Goal: Transaction & Acquisition: Book appointment/travel/reservation

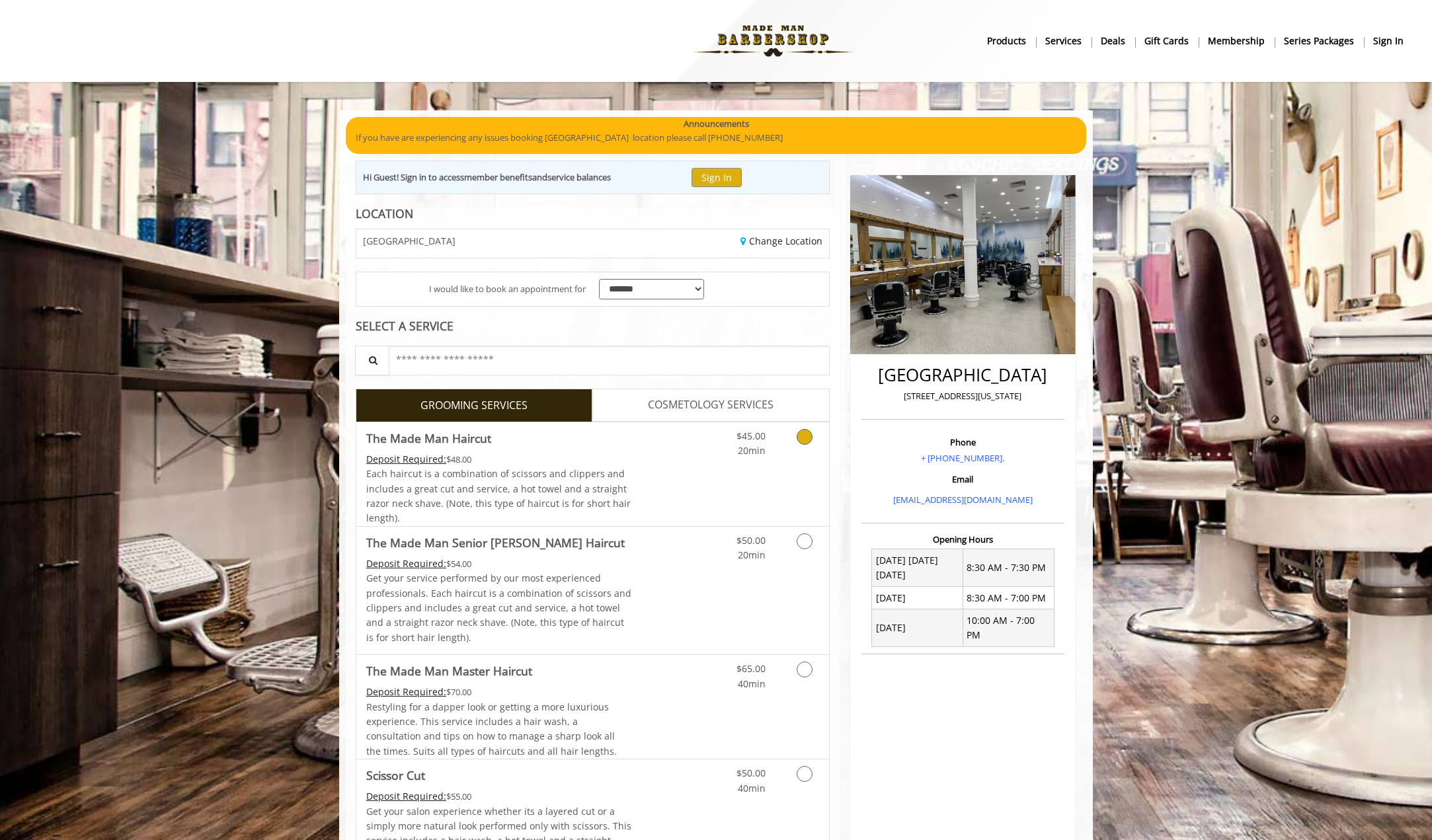
click at [793, 445] on link "Grooming services" at bounding box center [803, 440] width 34 height 36
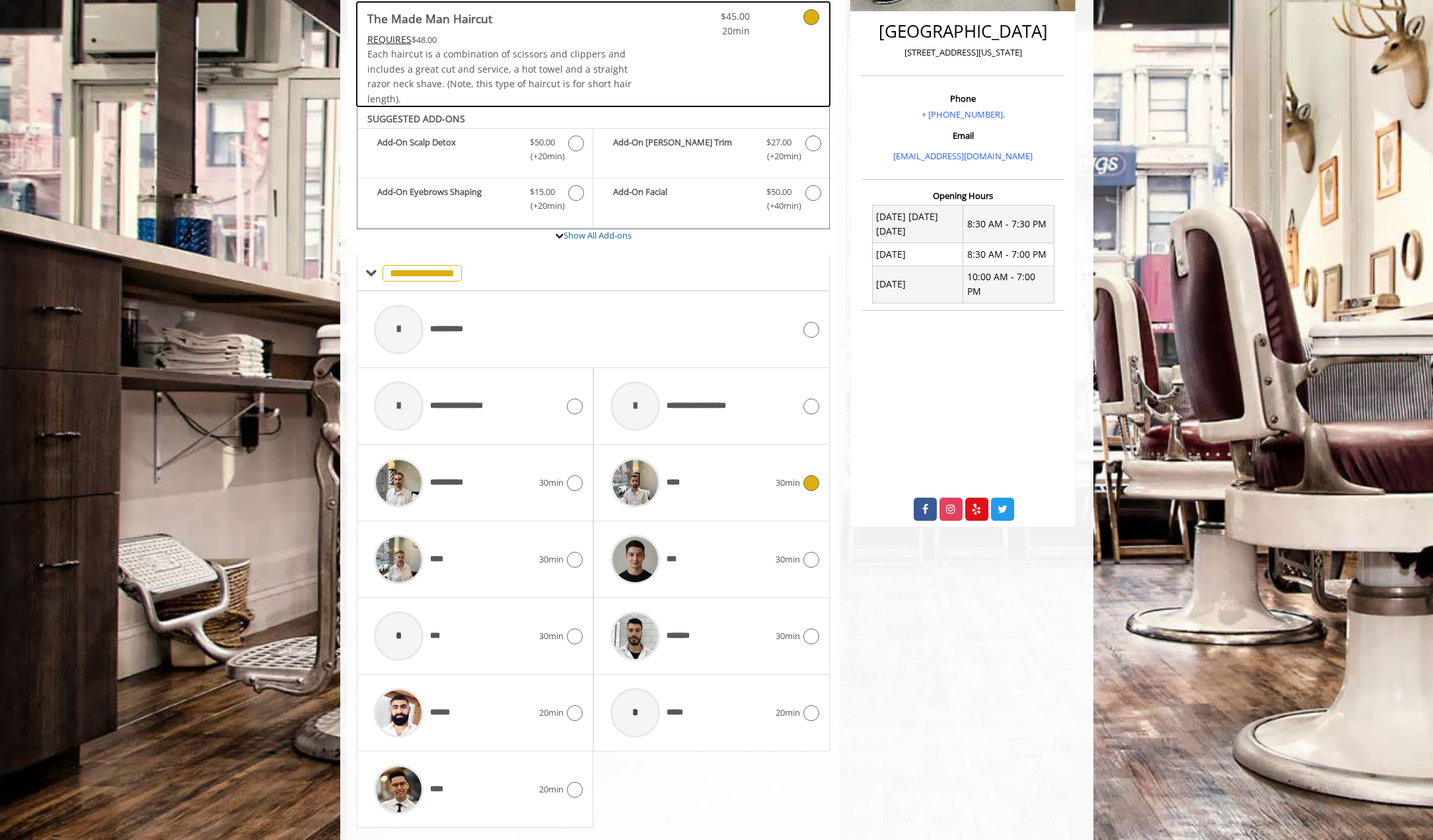
scroll to position [378, 0]
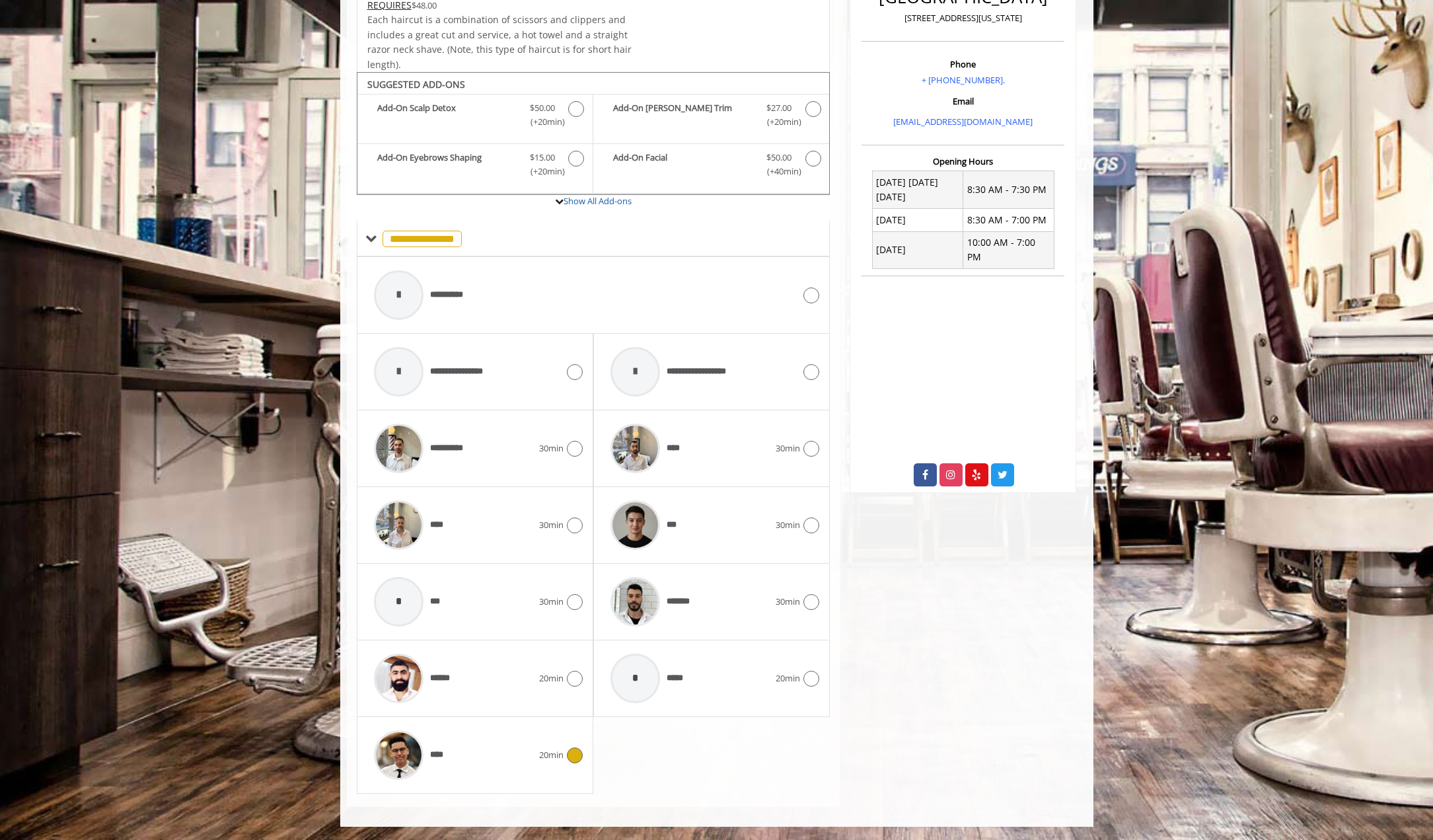
click at [573, 761] on icon at bounding box center [574, 755] width 16 height 16
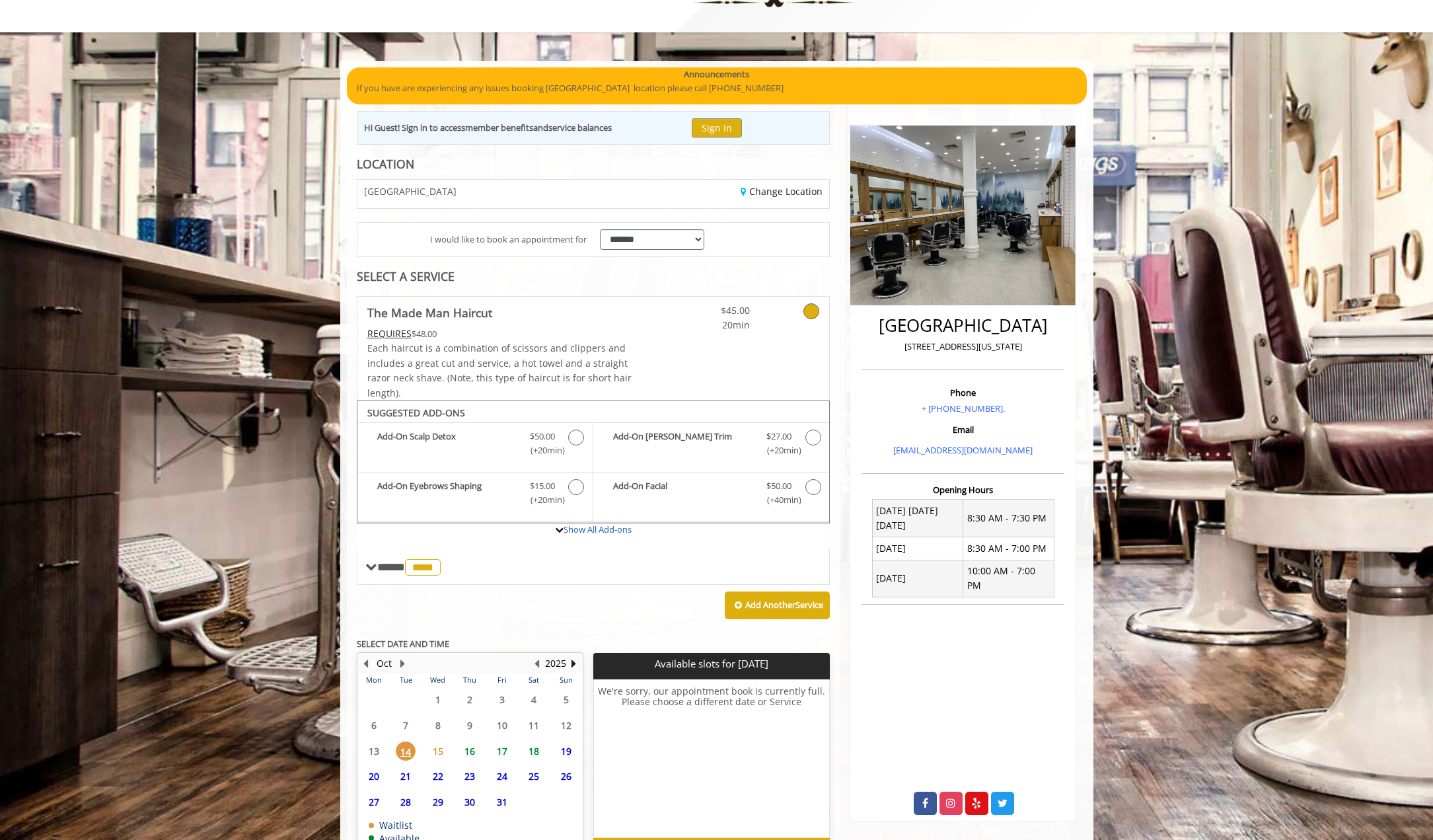
scroll to position [134, 0]
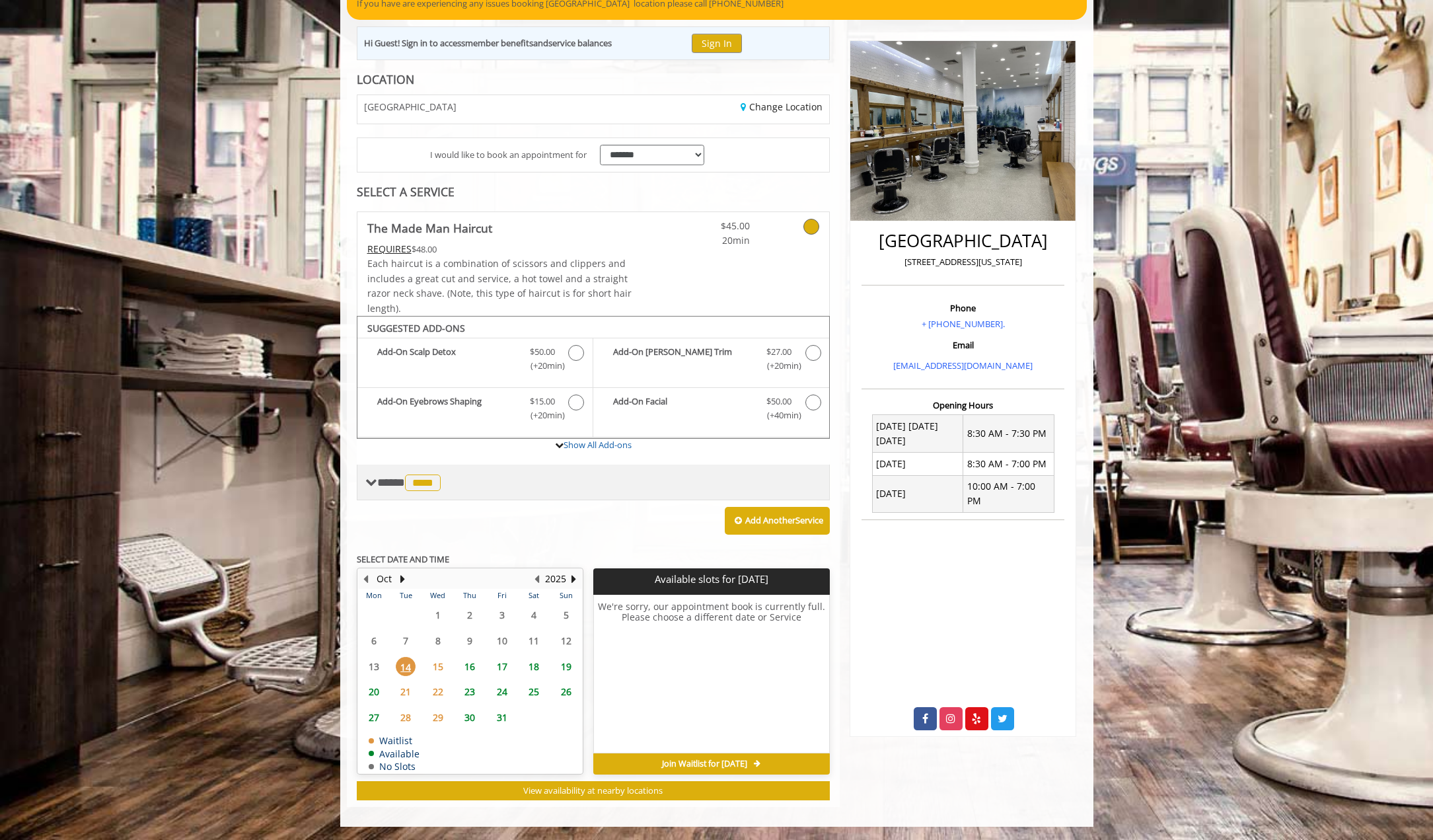
click at [382, 487] on span "**** **** ********" at bounding box center [411, 483] width 67 height 12
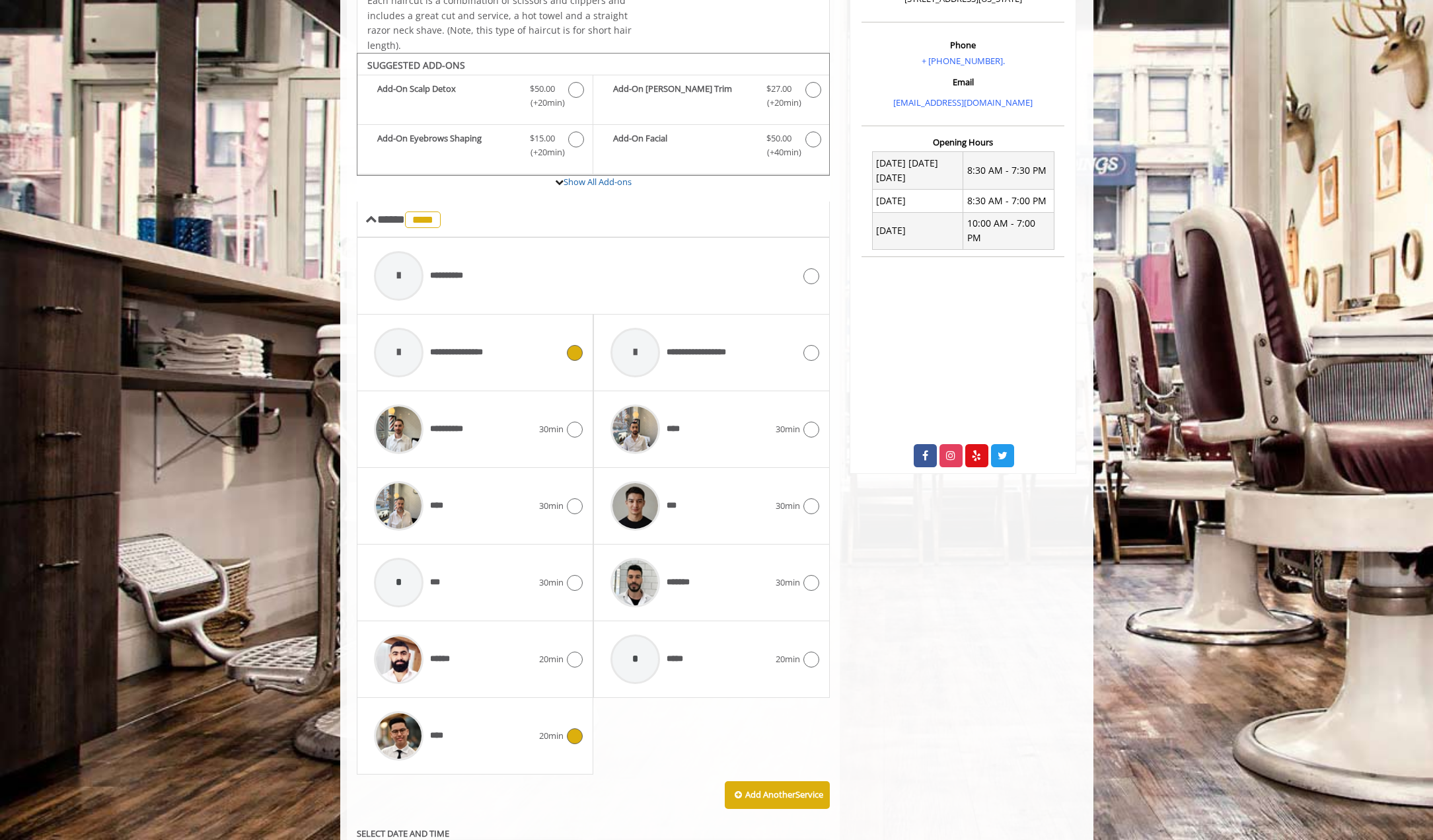
scroll to position [398, 0]
click at [550, 275] on div "**********" at bounding box center [584, 275] width 434 height 63
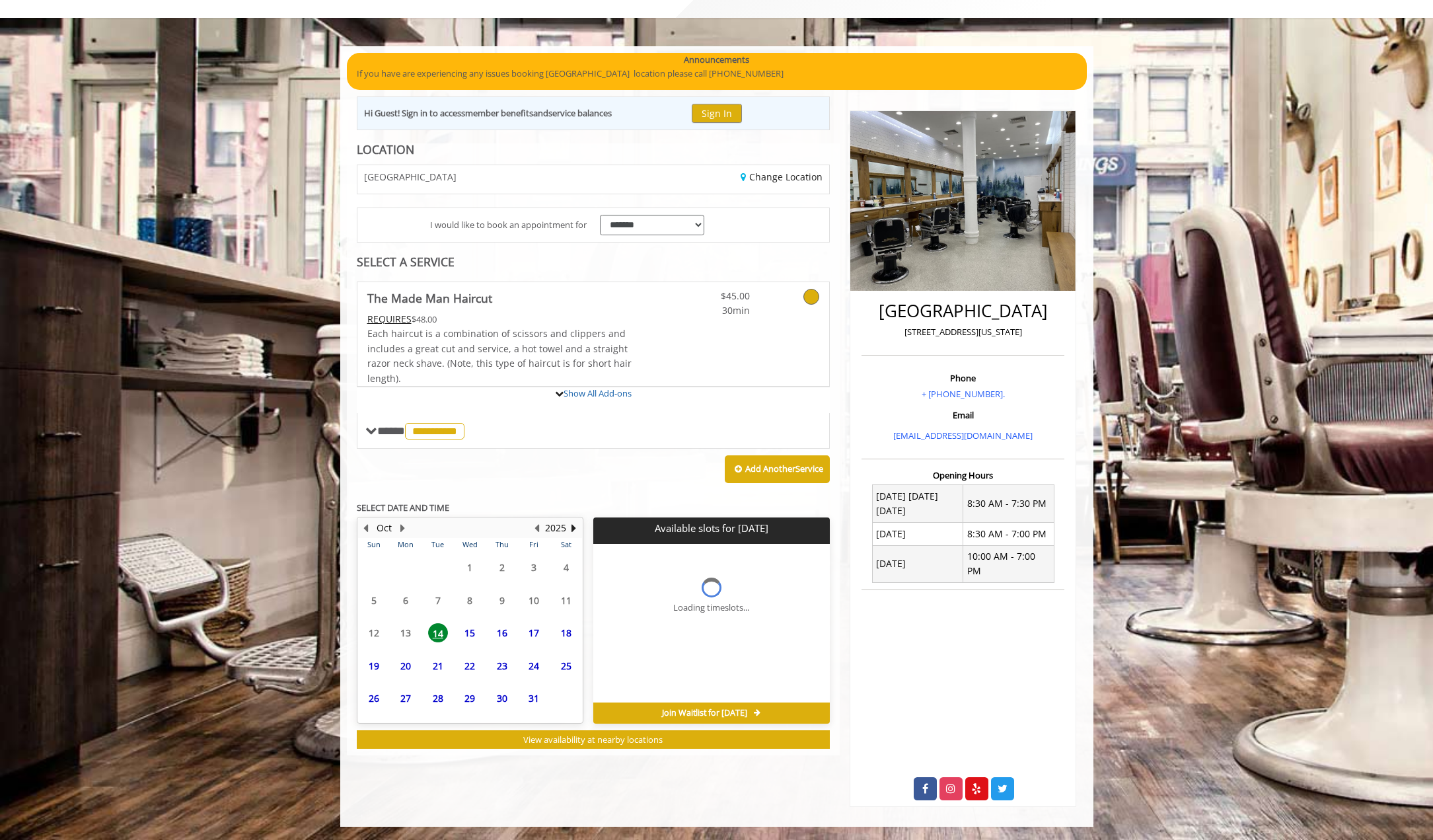
scroll to position [0, 0]
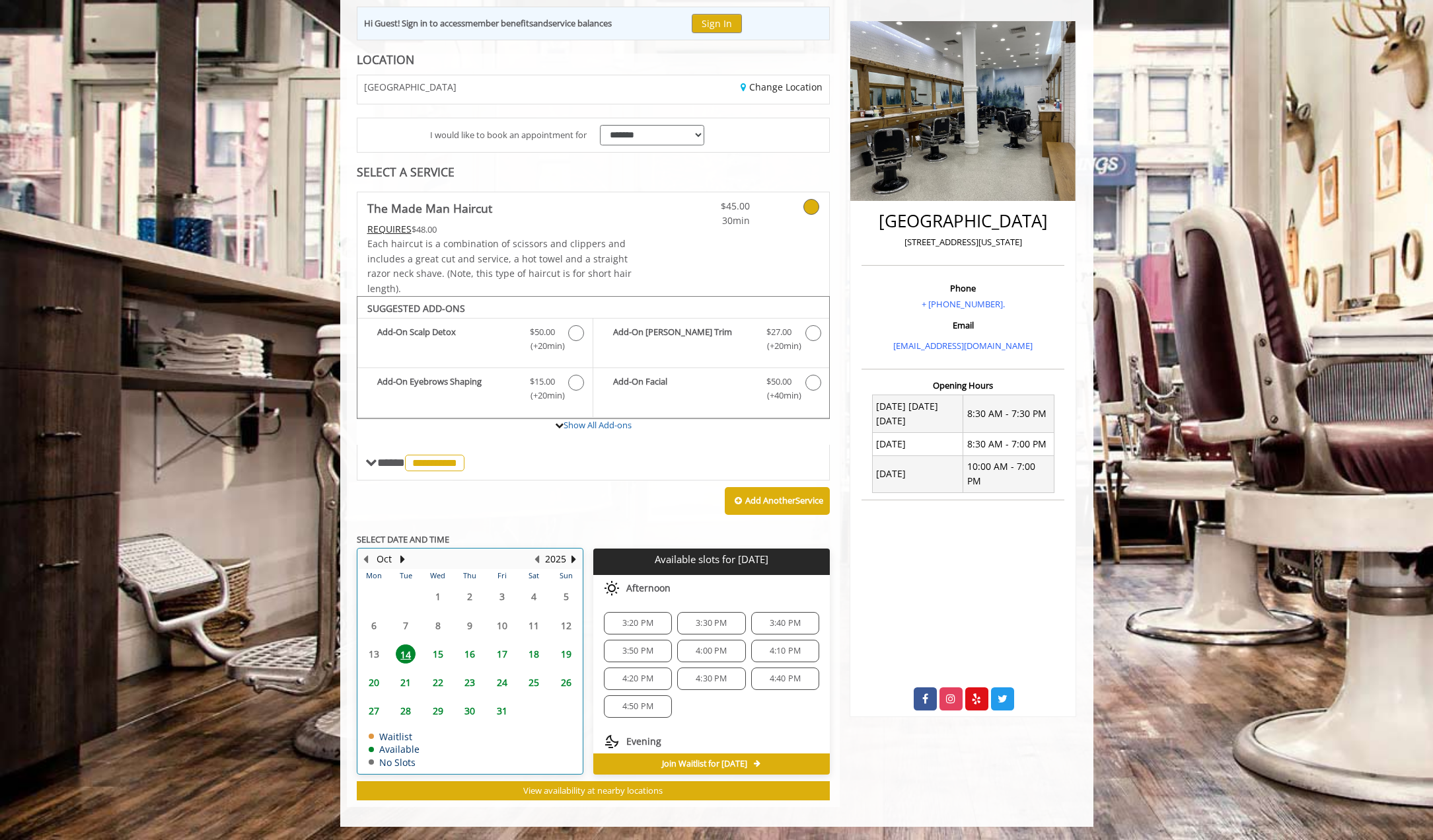
click at [440, 676] on tbody "29 30 1 2 3 4 5 6 7 8 9 10 11 12 13 14 15 16 17 18 19 20 21 22 23 24 25 26 27 2…" at bounding box center [470, 678] width 224 height 191
click at [437, 659] on span "15" at bounding box center [438, 653] width 20 height 19
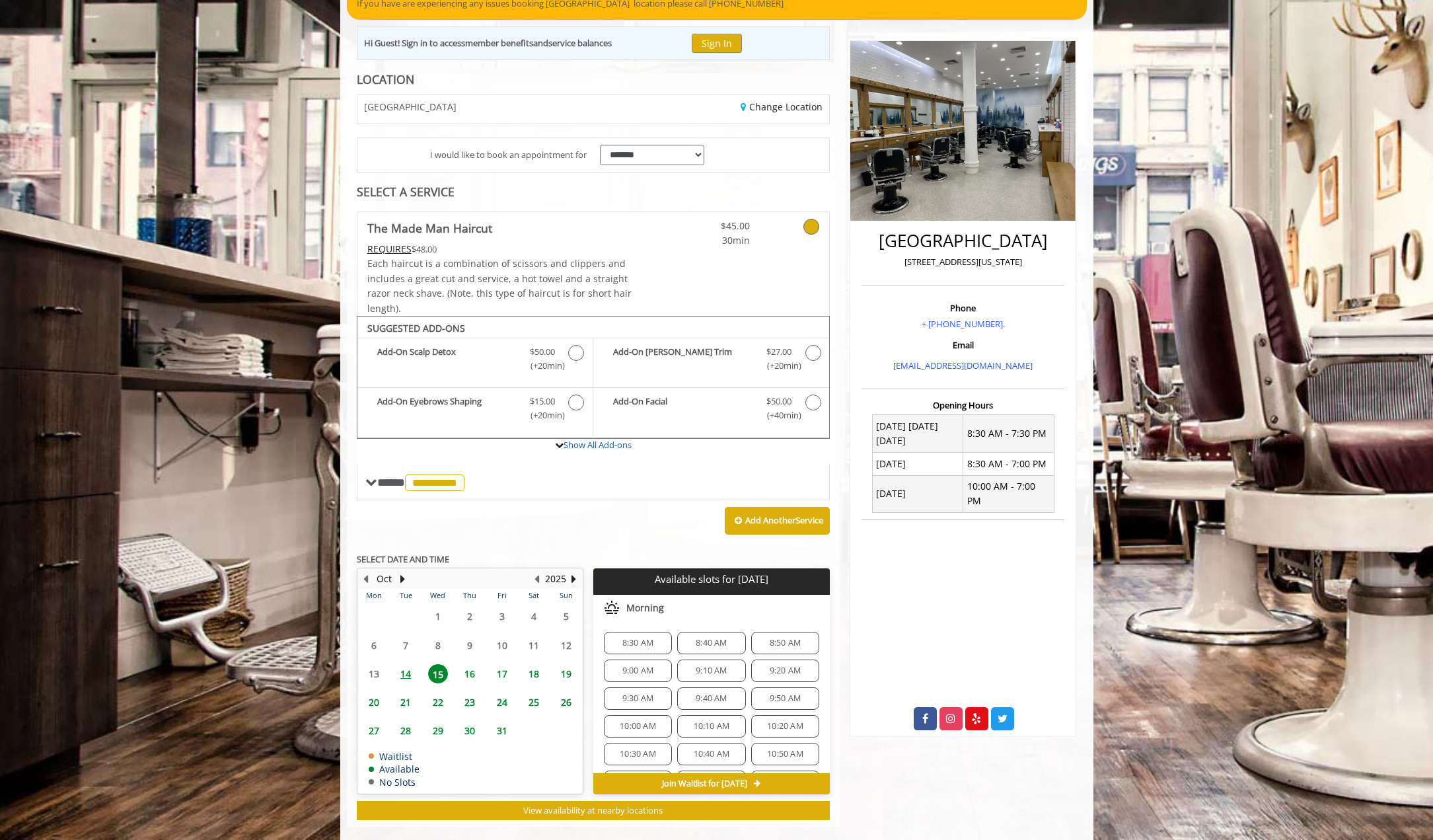
scroll to position [154, 0]
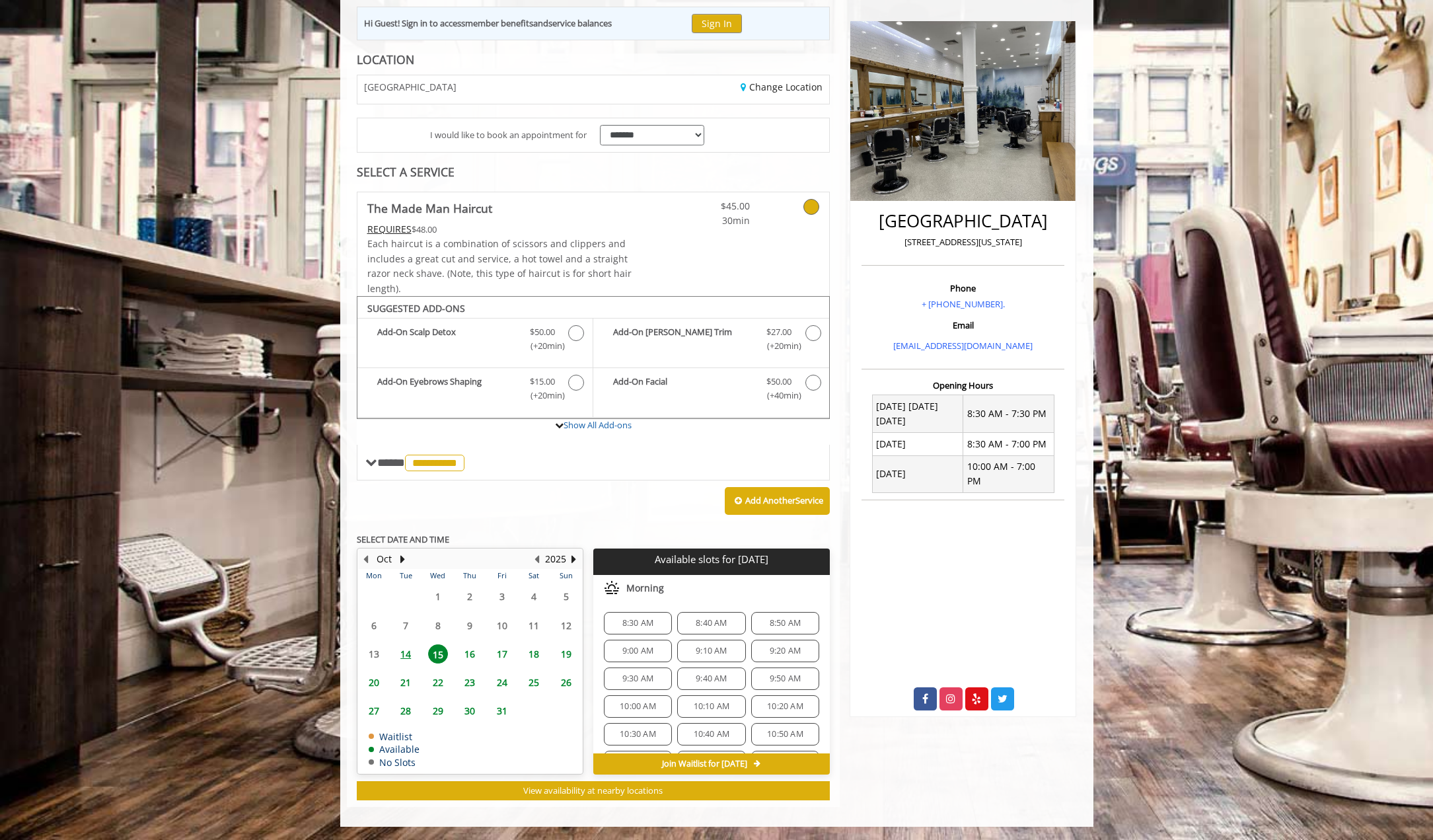
click at [622, 619] on span "8:30 AM" at bounding box center [638, 623] width 31 height 10
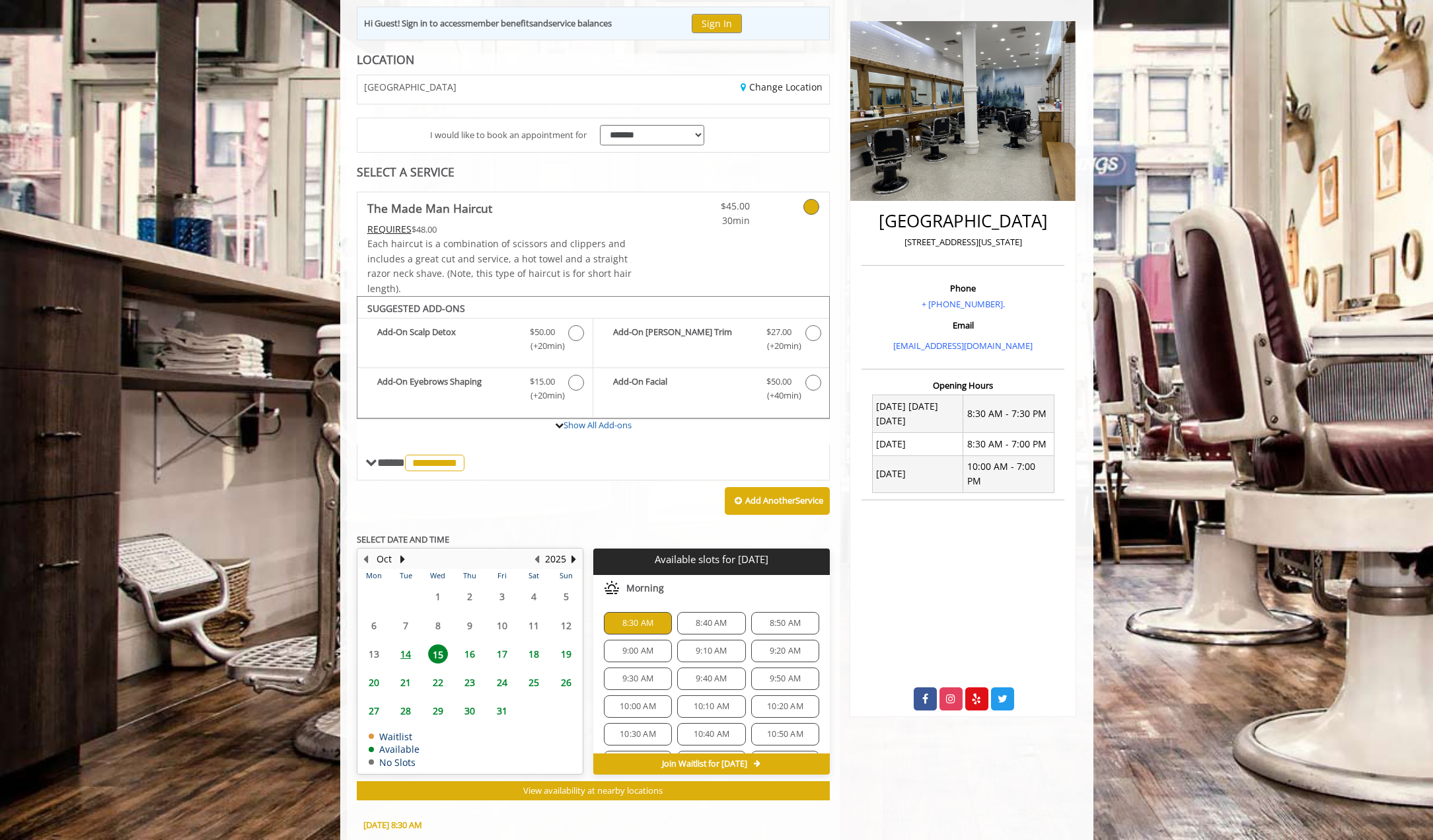
scroll to position [392, 0]
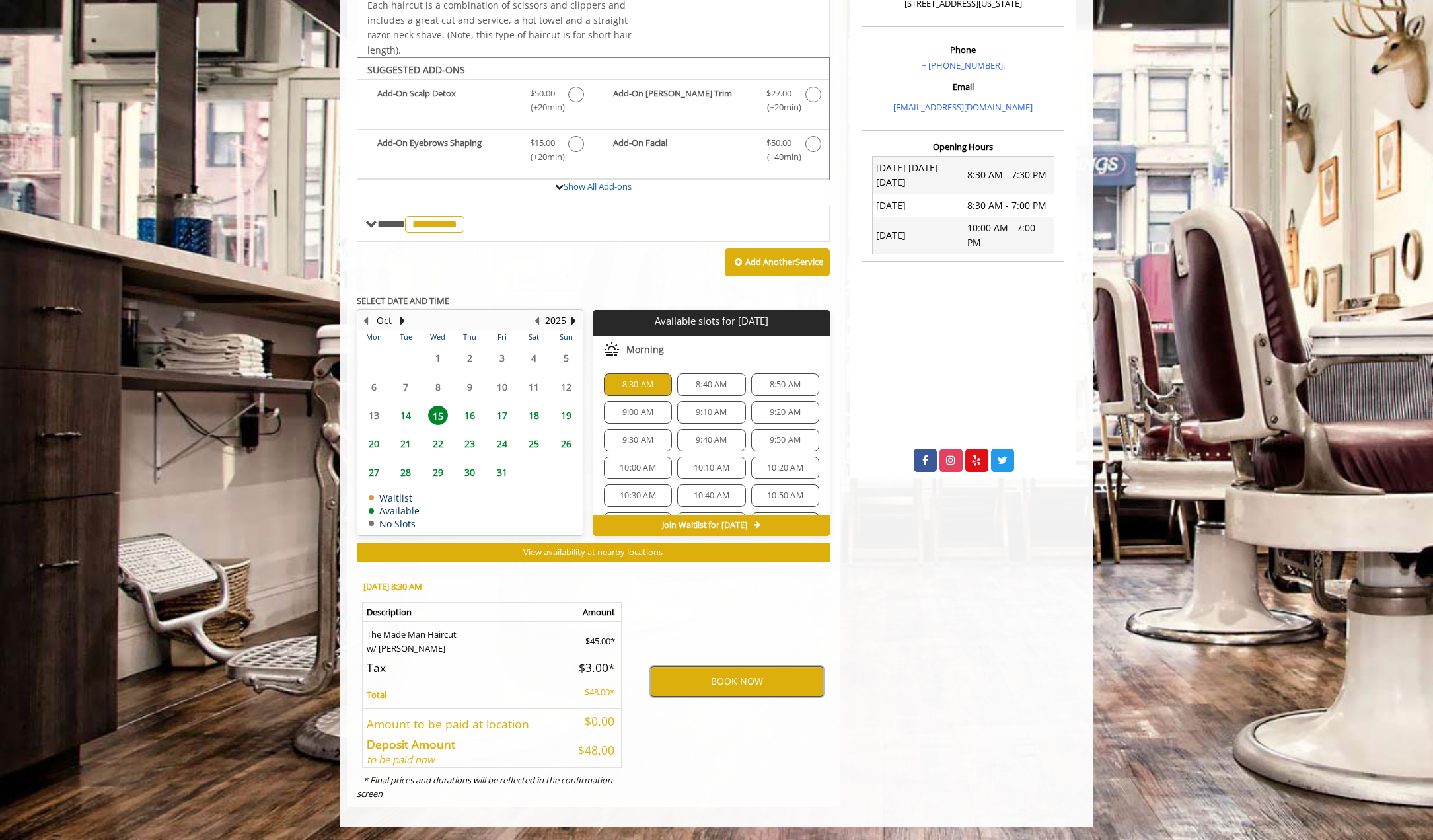
click at [714, 678] on button "BOOK NOW" at bounding box center [736, 681] width 172 height 30
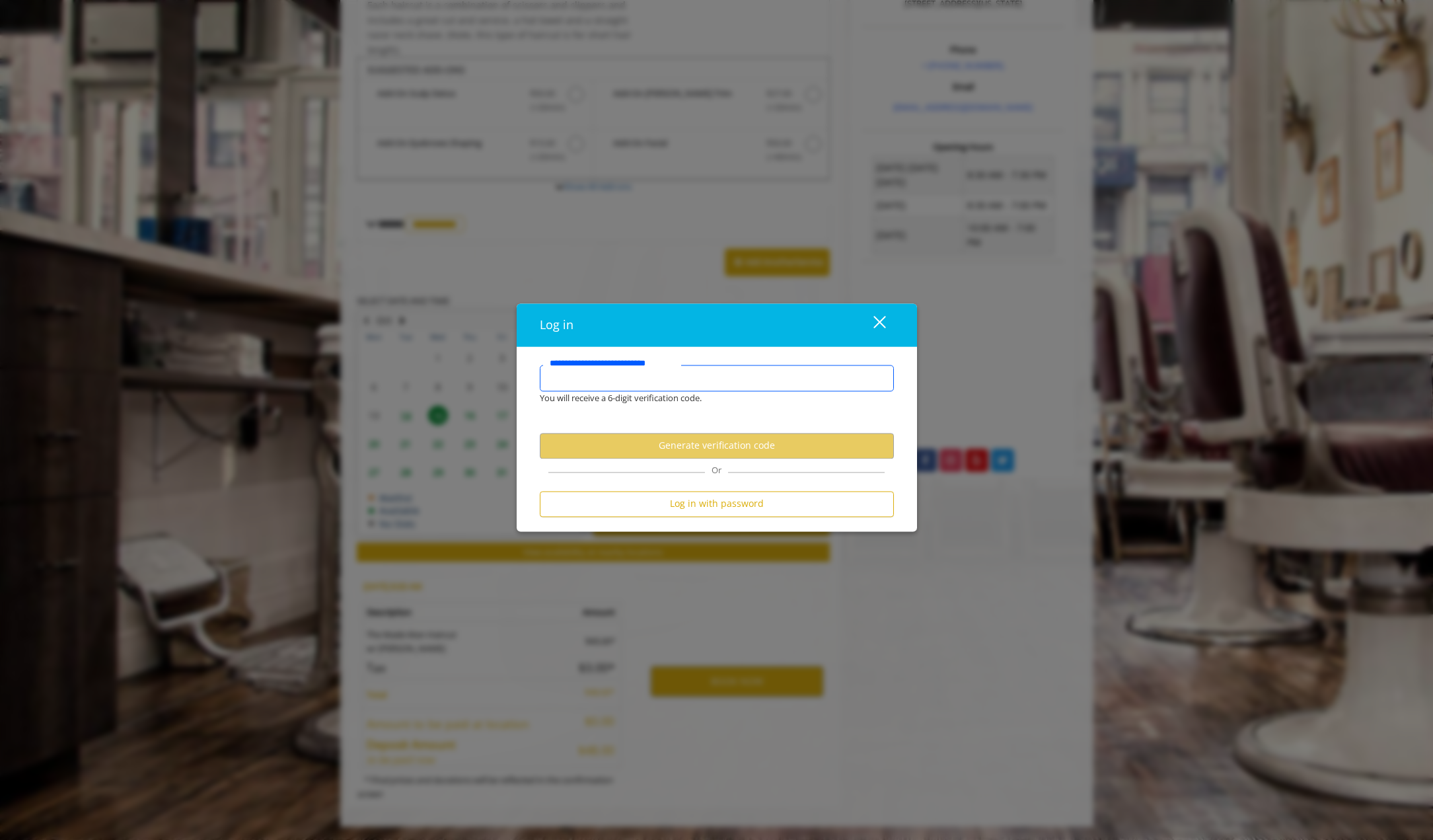
click at [658, 386] on input "**********" at bounding box center [716, 378] width 355 height 27
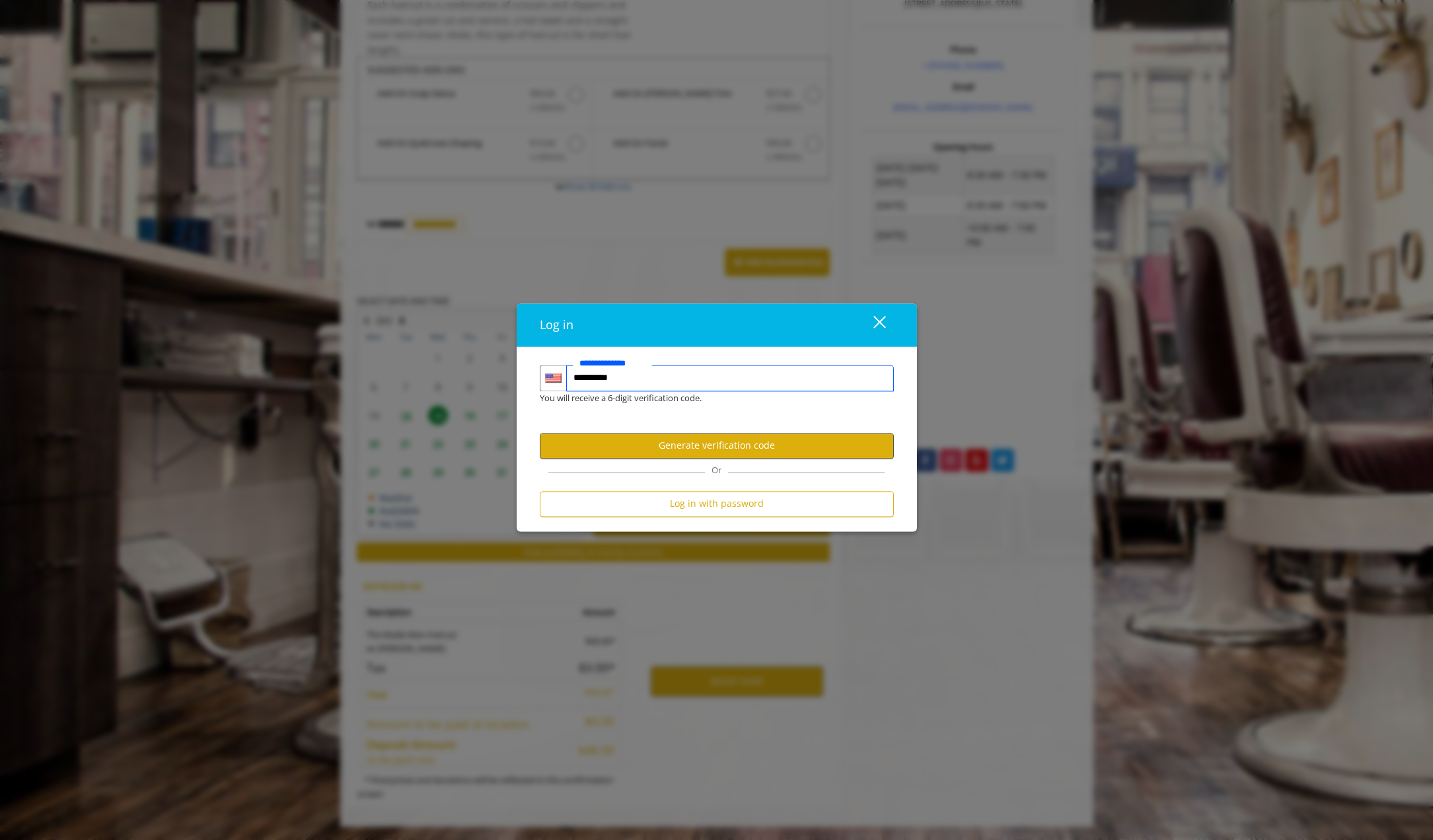
type input "**********"
click at [653, 443] on button "Generate verification code" at bounding box center [716, 446] width 355 height 26
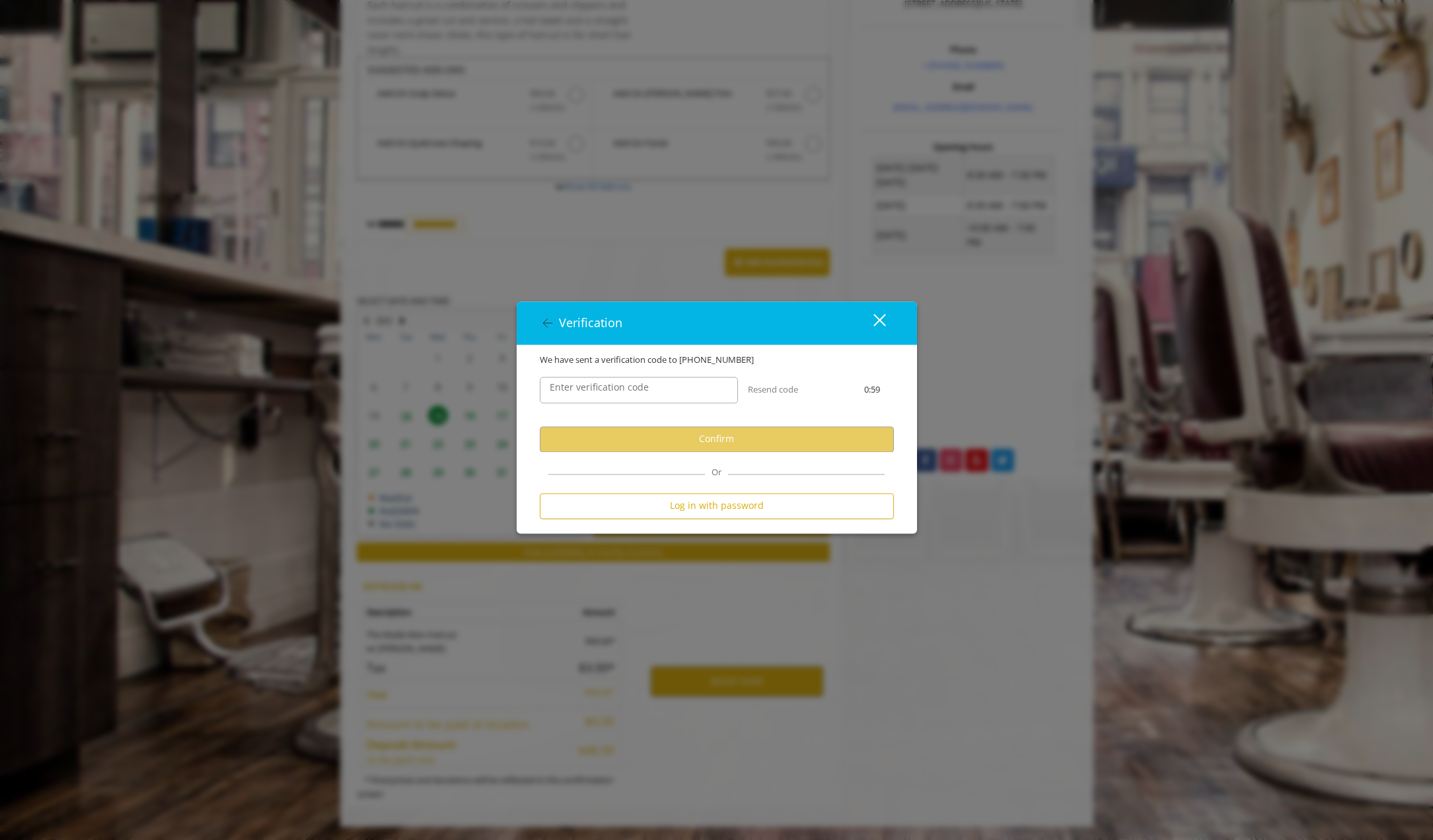
scroll to position [0, 0]
click at [626, 385] on label "Enter verification code" at bounding box center [600, 387] width 113 height 15
click at [626, 385] on input "Enter verification code" at bounding box center [639, 390] width 198 height 27
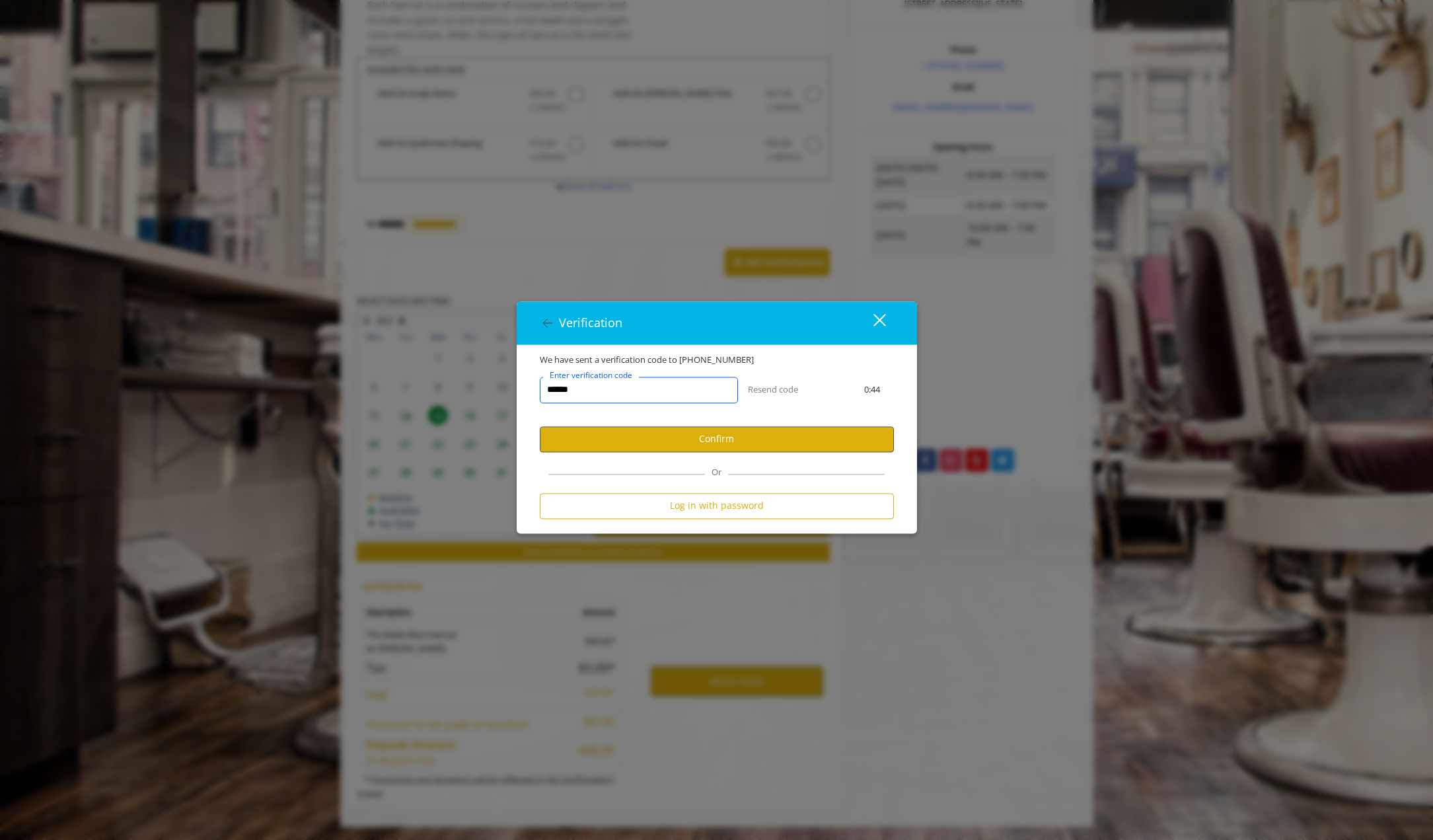
type input "******"
click at [669, 438] on button "Confirm" at bounding box center [716, 439] width 355 height 26
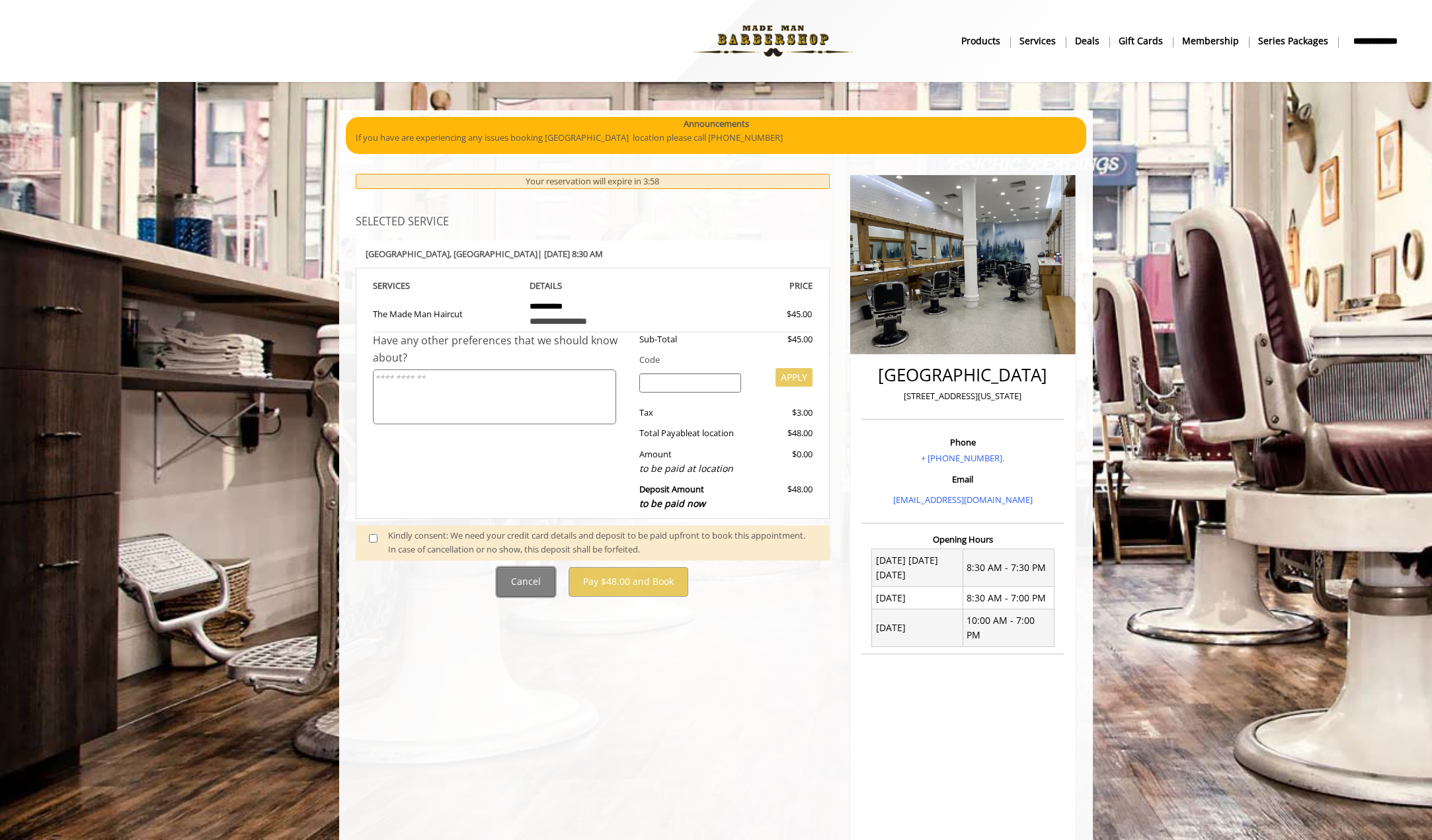
click at [521, 581] on button "Cancel" at bounding box center [525, 582] width 58 height 30
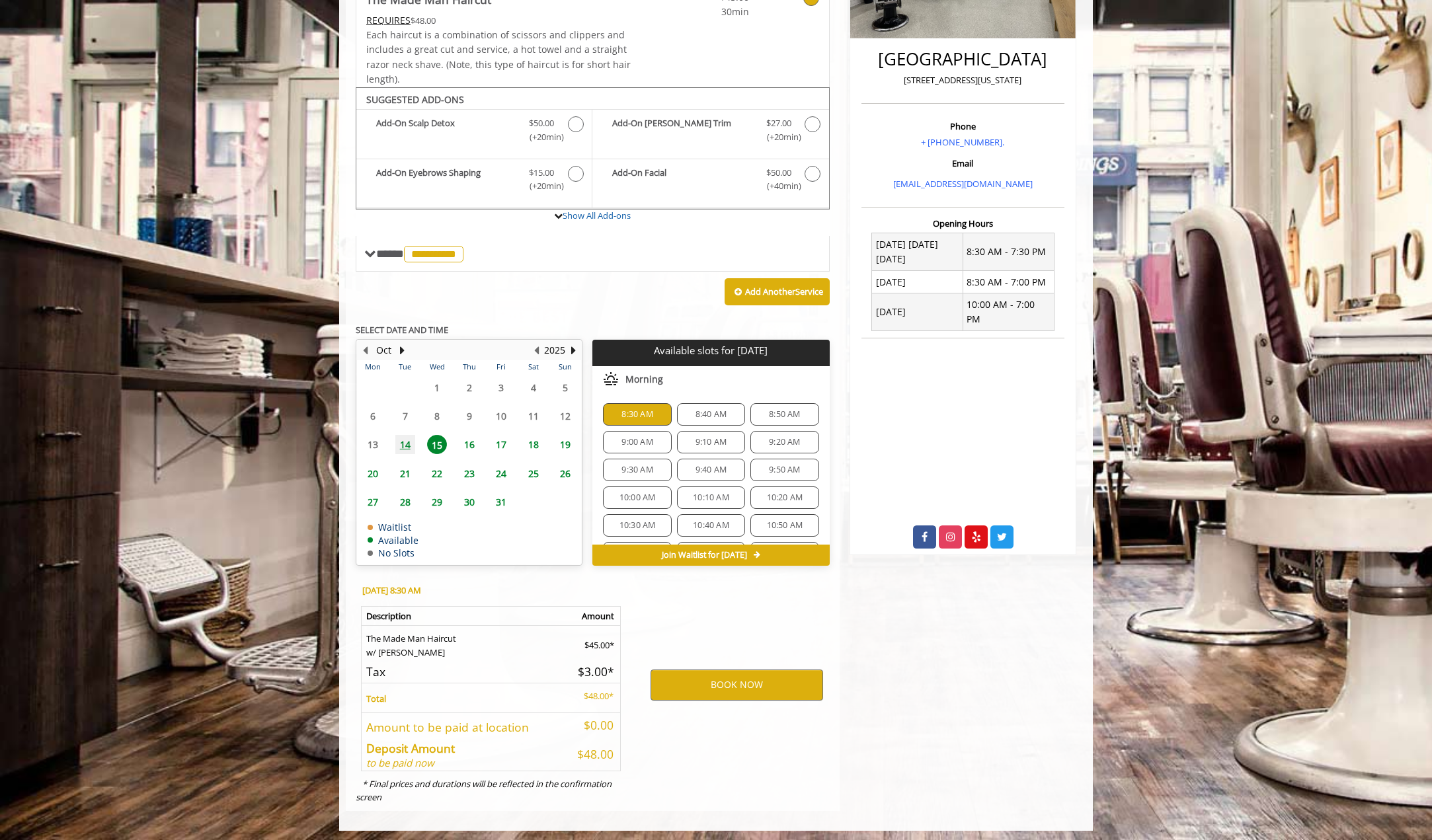
scroll to position [320, 0]
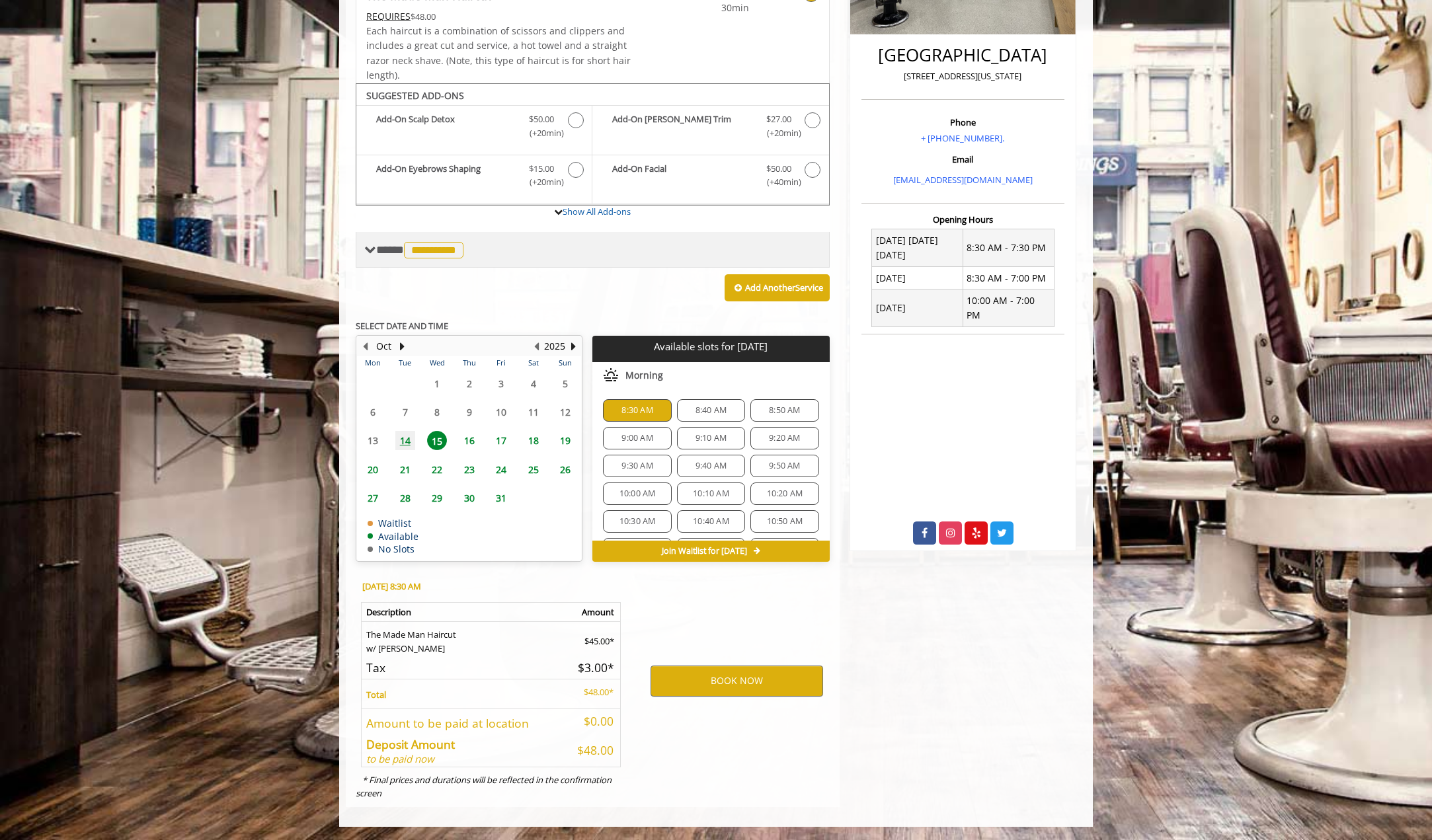
click at [402, 251] on span "**********" at bounding box center [421, 249] width 90 height 12
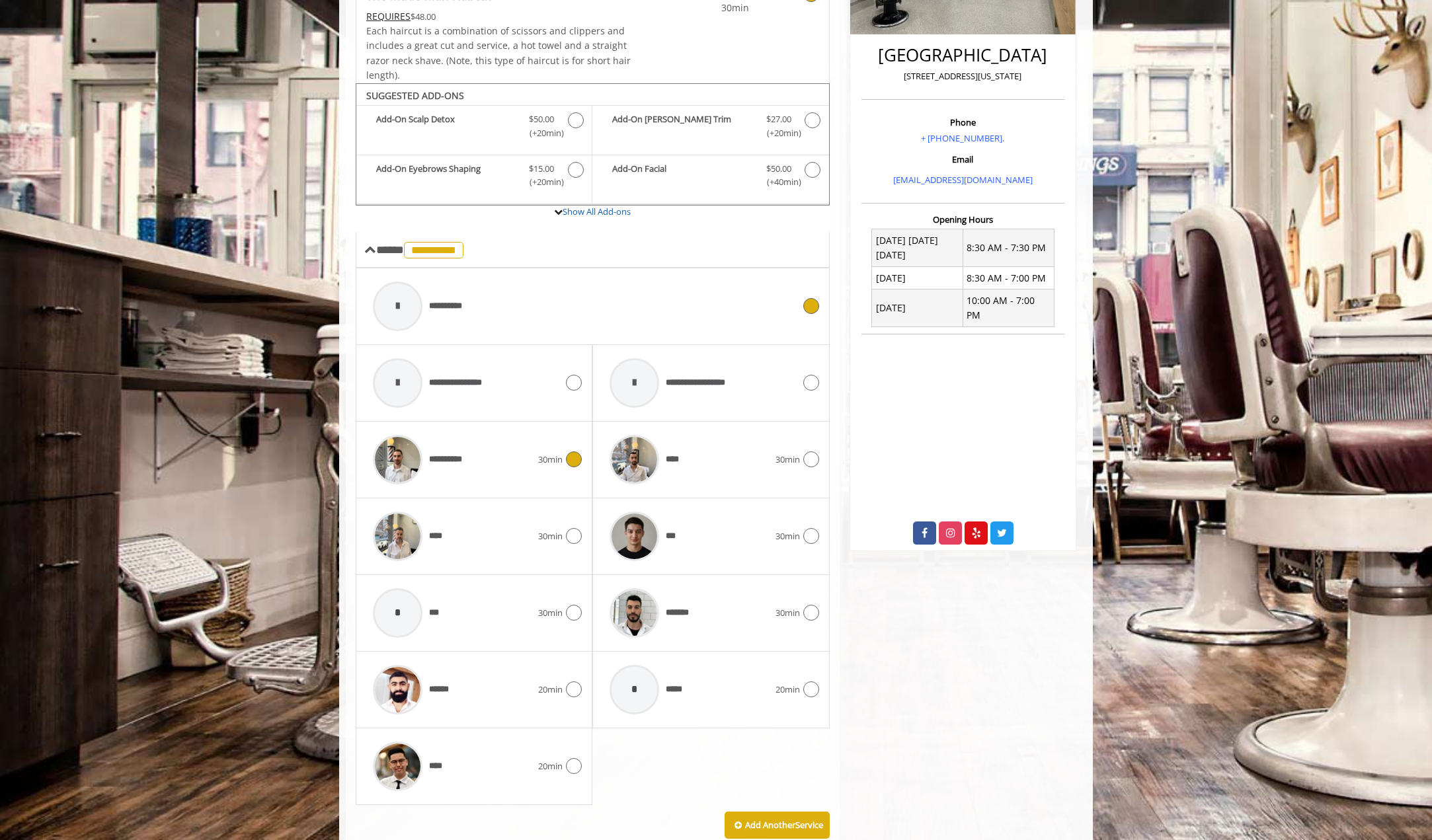
click at [576, 453] on icon at bounding box center [573, 459] width 16 height 16
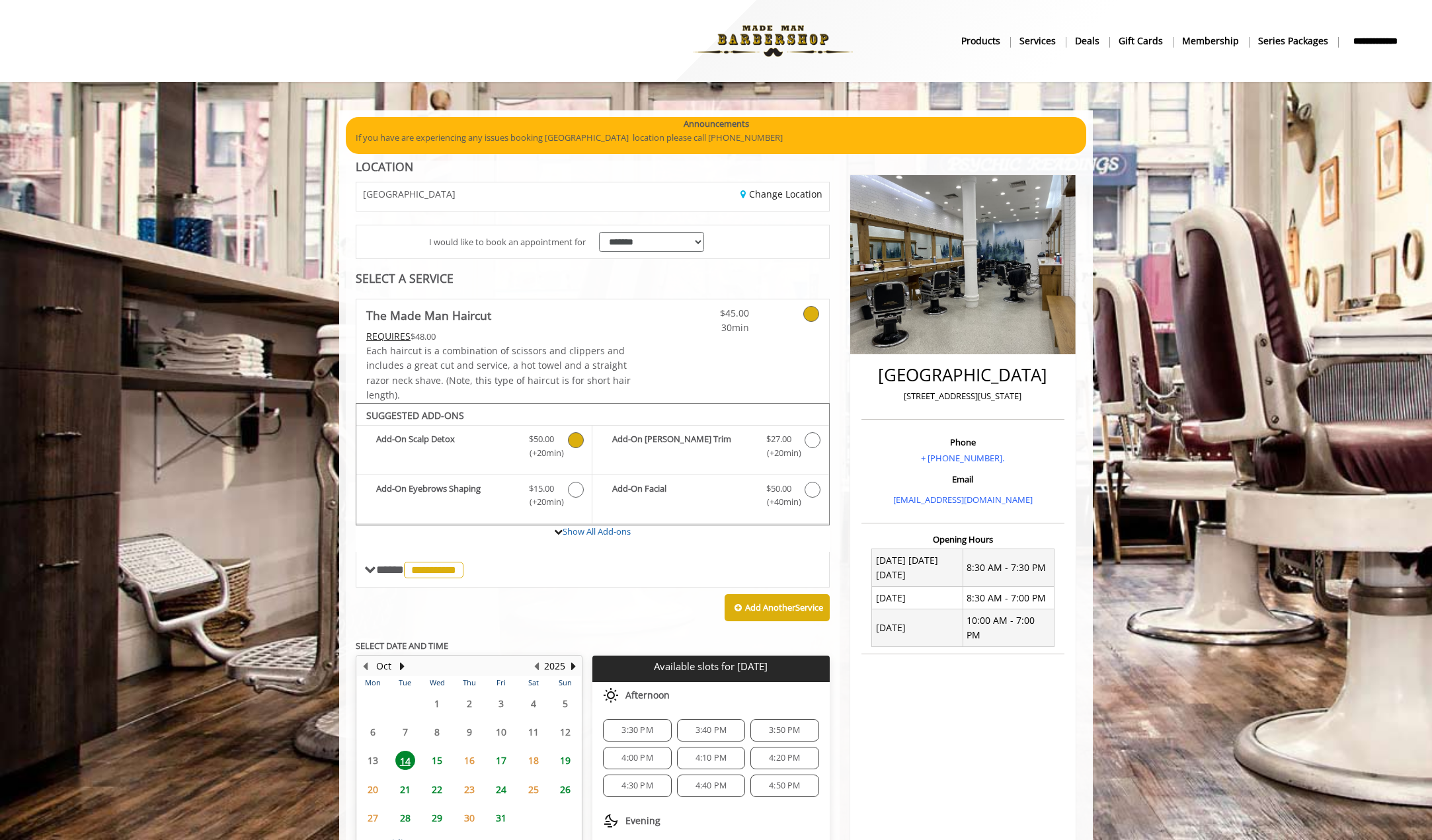
scroll to position [81, 0]
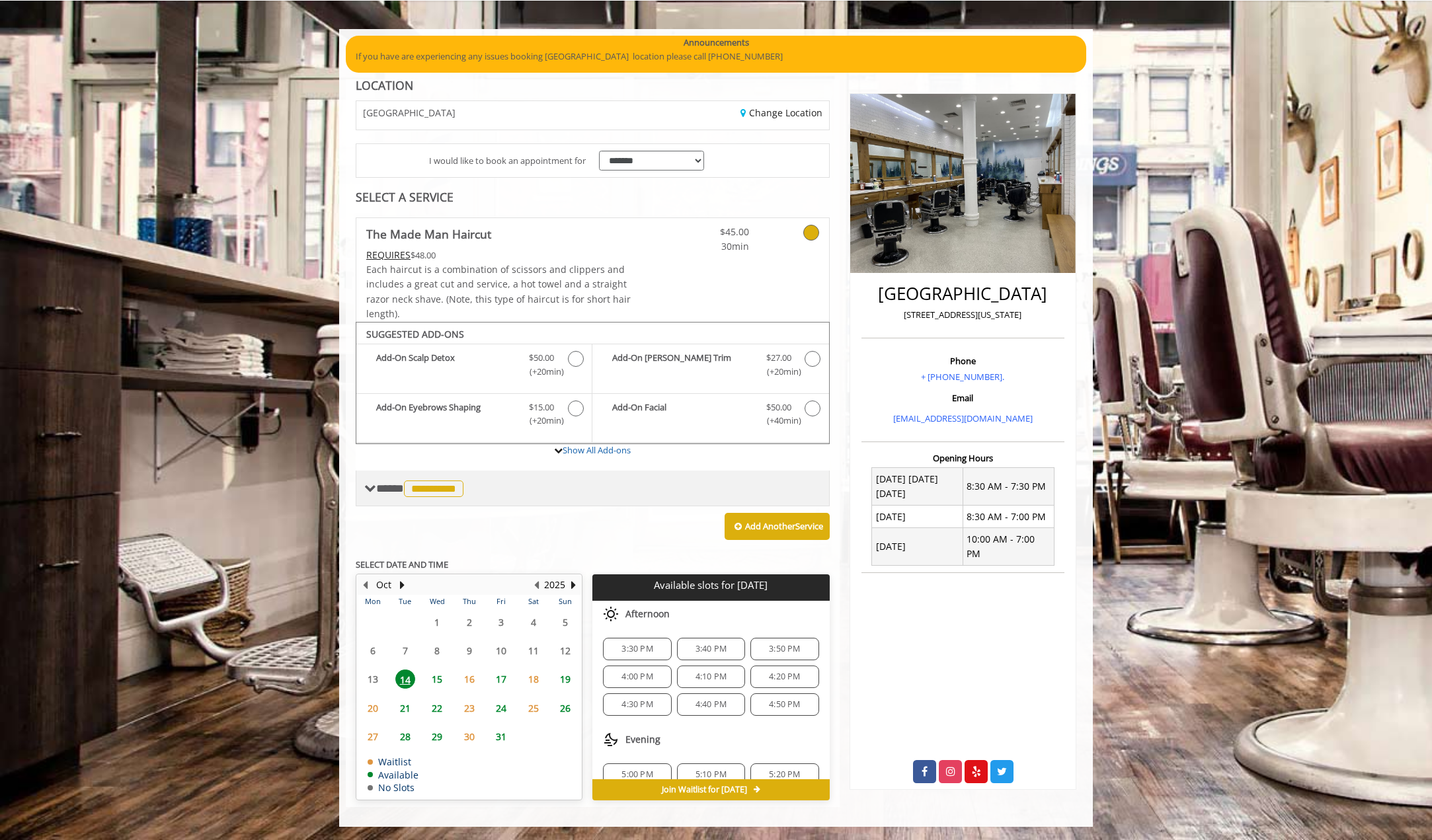
click at [381, 490] on span "**********" at bounding box center [421, 488] width 90 height 12
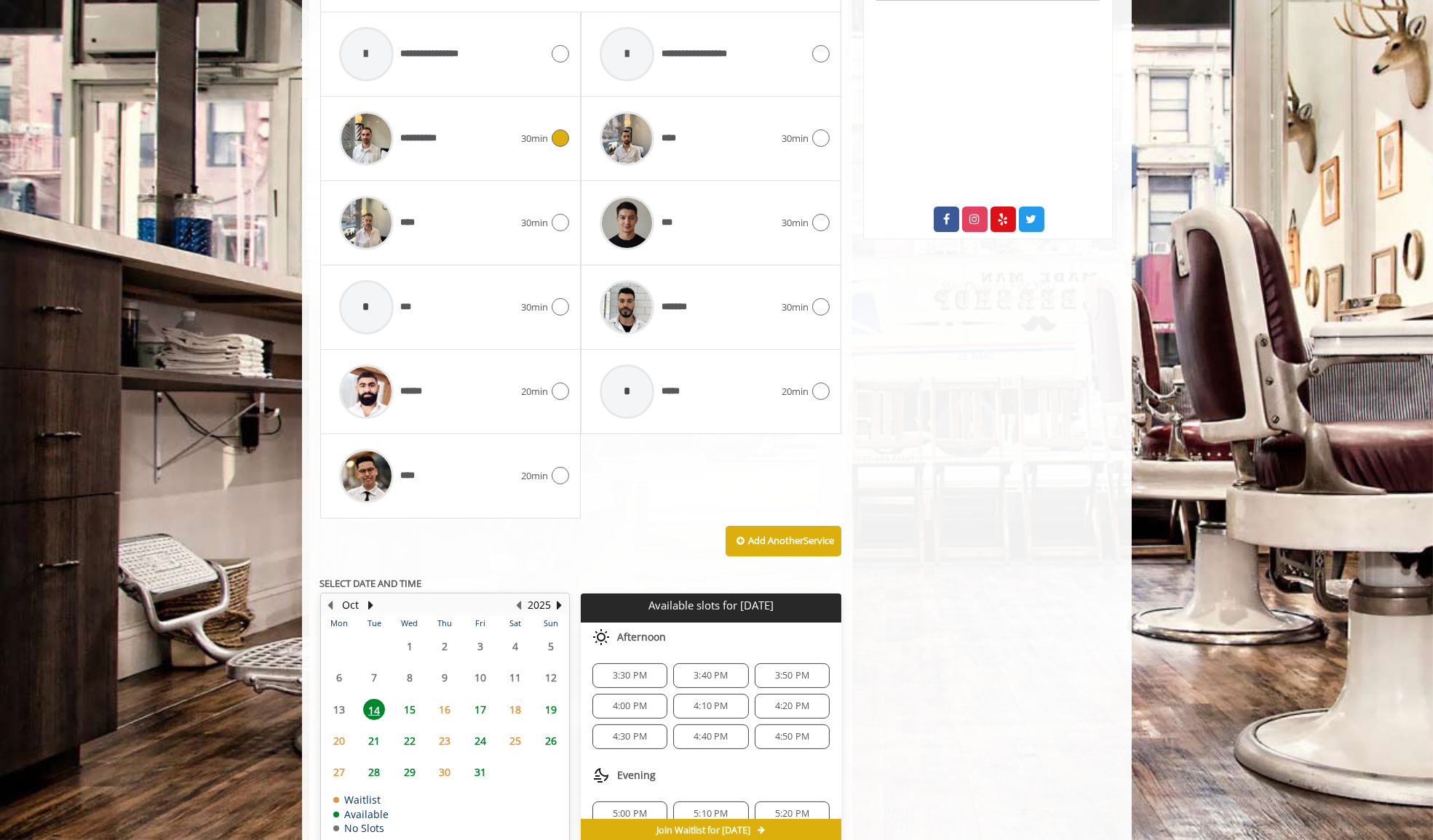
scroll to position [717, 0]
click at [417, 710] on span "15" at bounding box center [409, 709] width 22 height 21
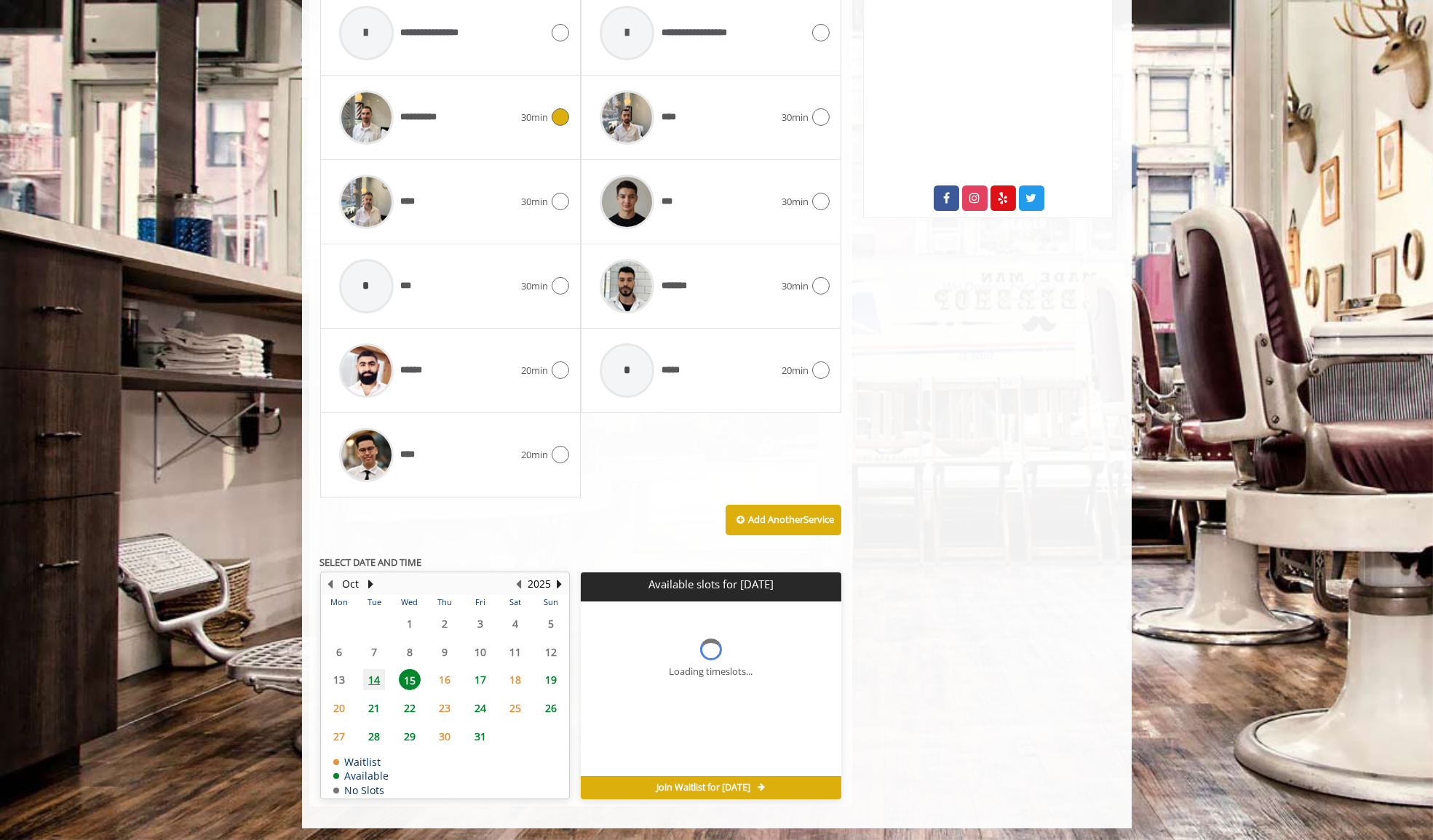
scroll to position [759, 0]
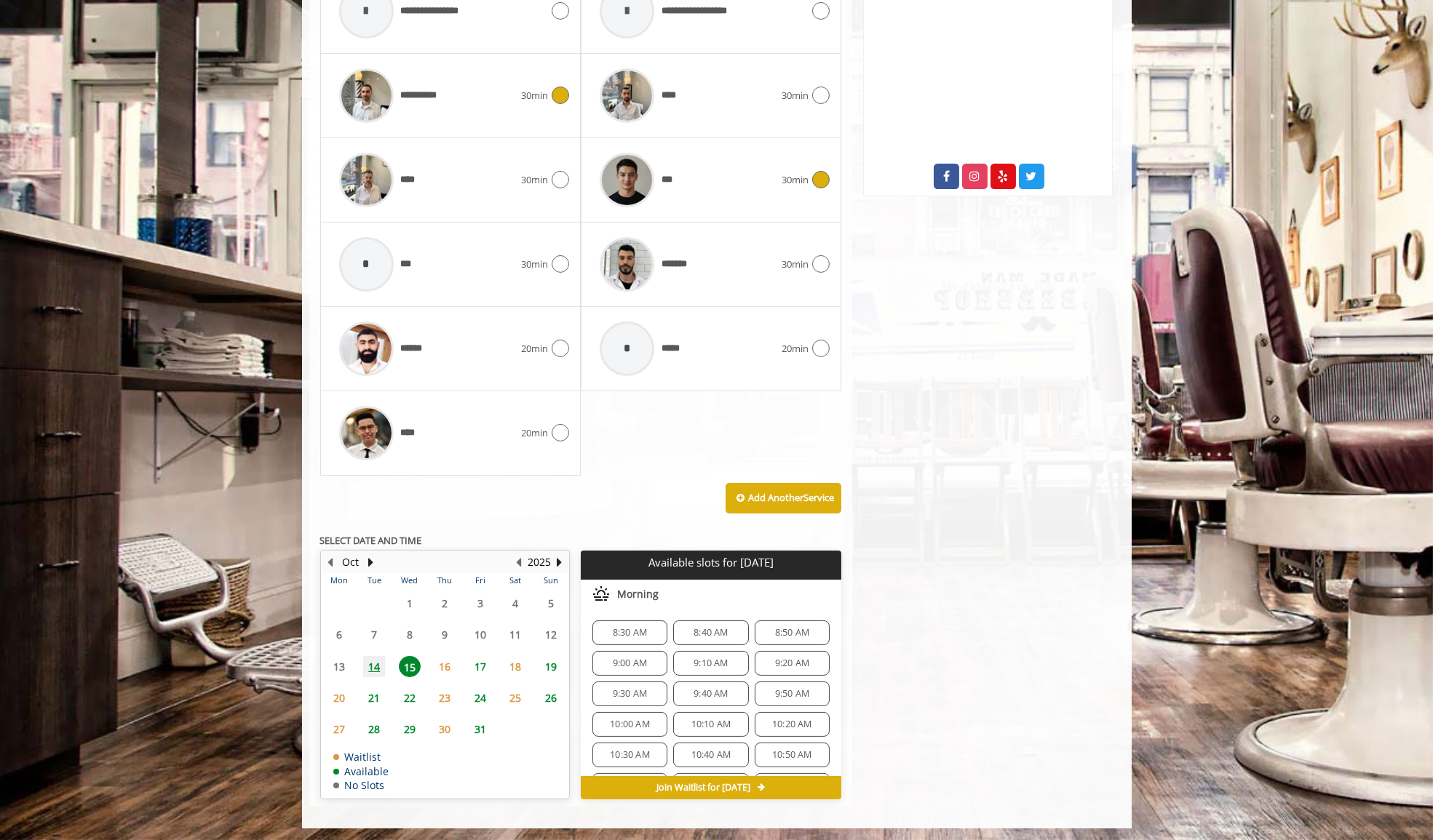
click at [725, 181] on div "***" at bounding box center [687, 180] width 189 height 69
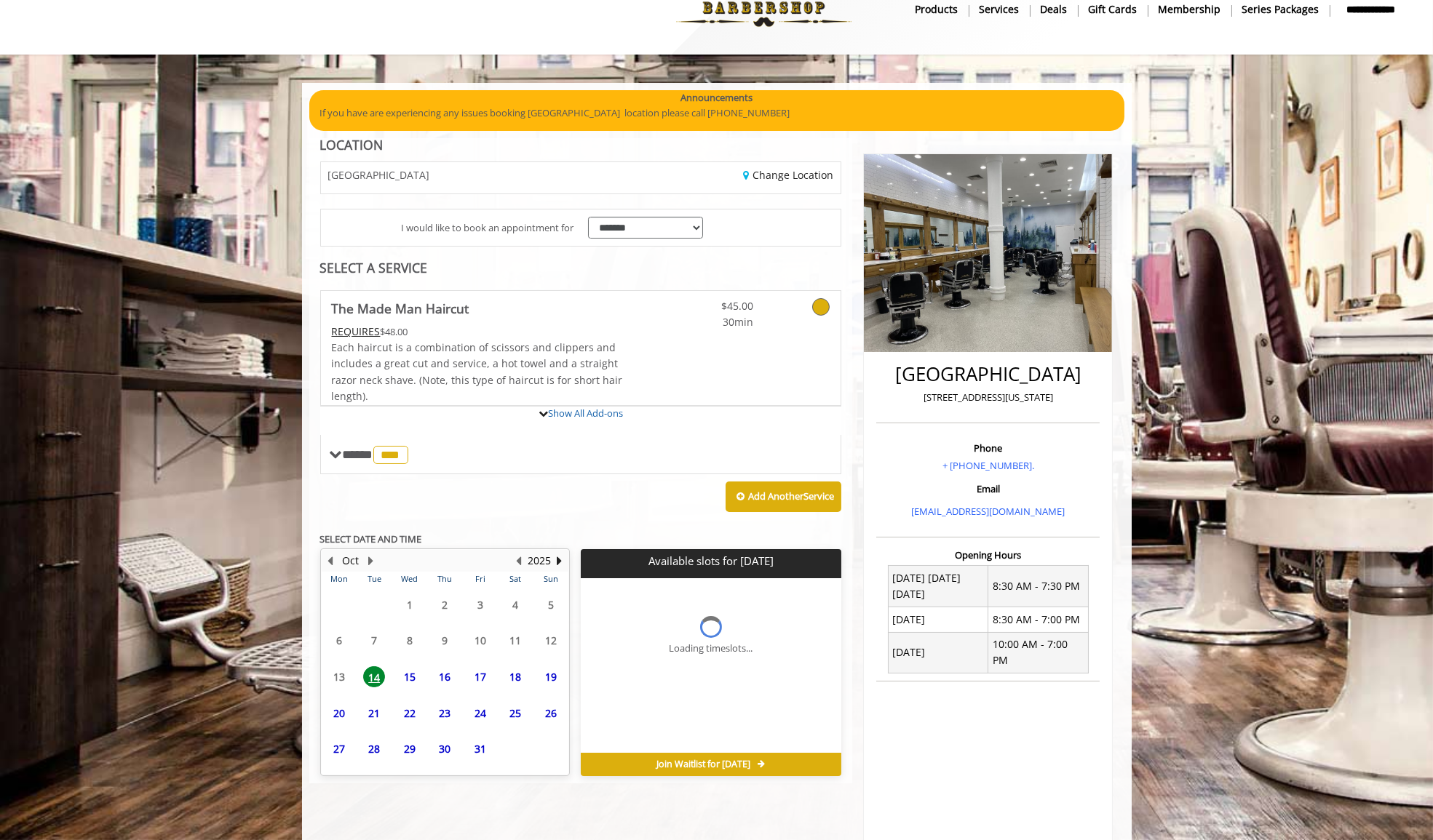
scroll to position [146, 0]
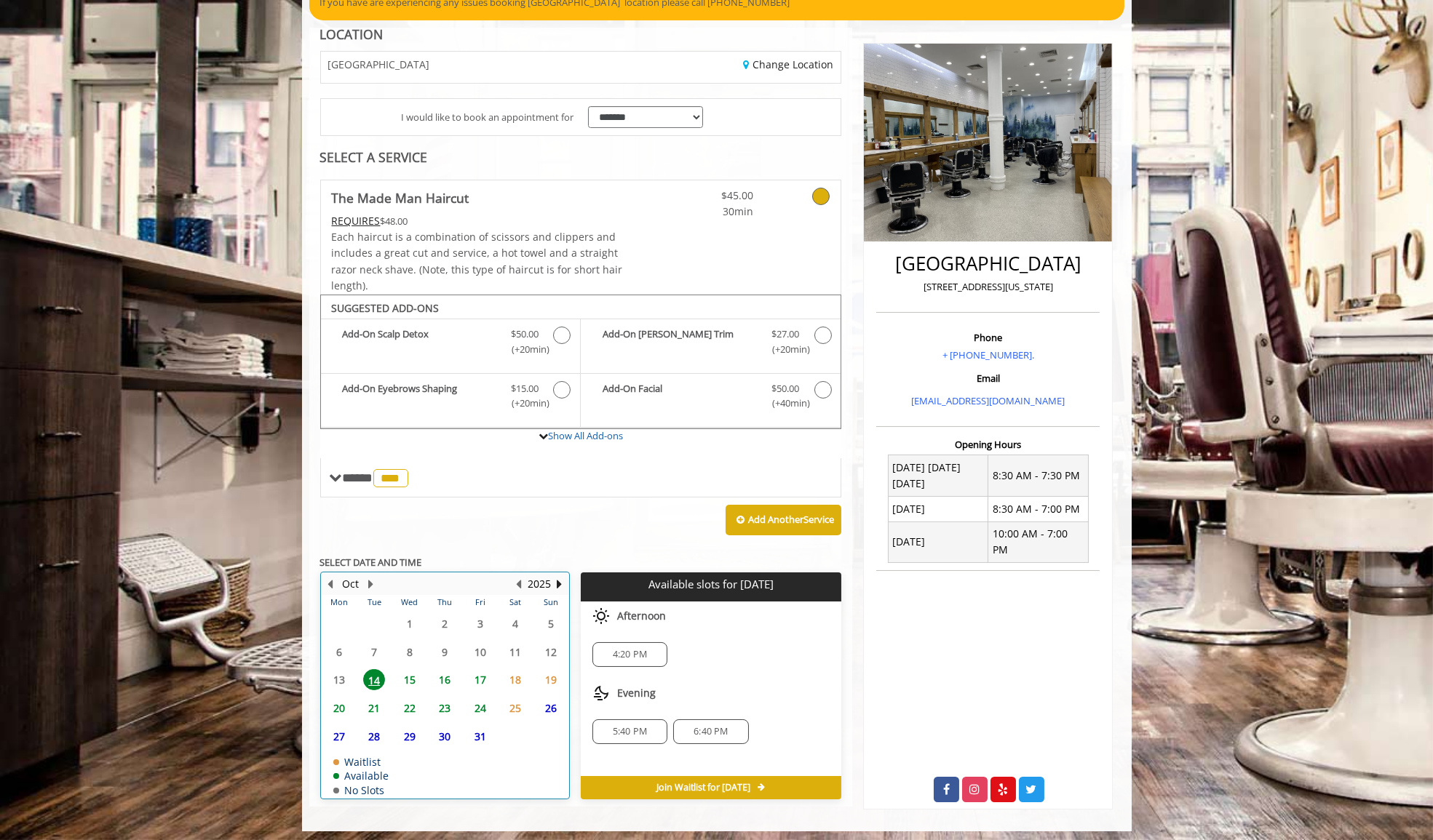
click at [395, 678] on div "15" at bounding box center [409, 679] width 29 height 21
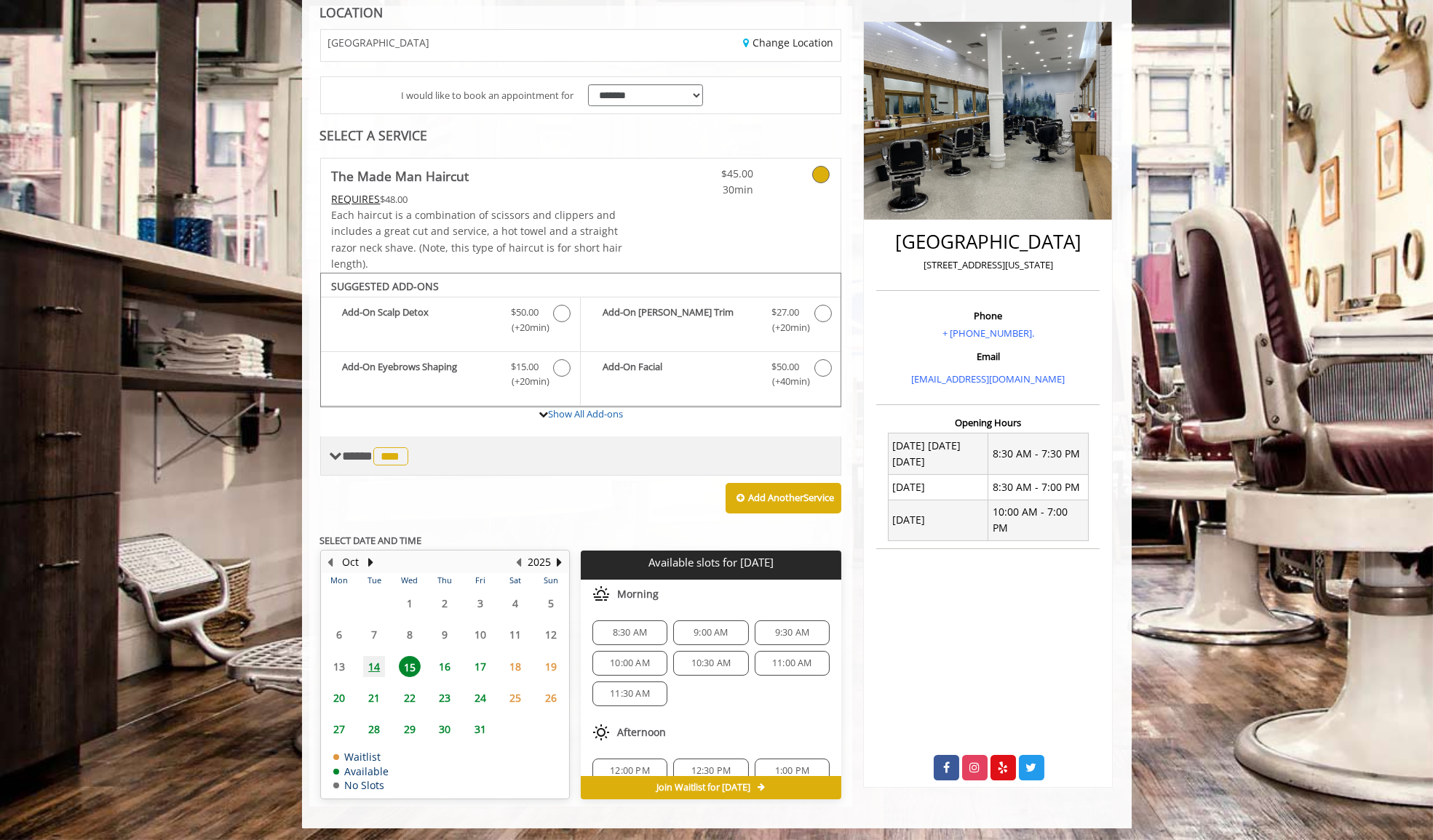
click at [337, 466] on div "**** *** ********" at bounding box center [581, 456] width 522 height 39
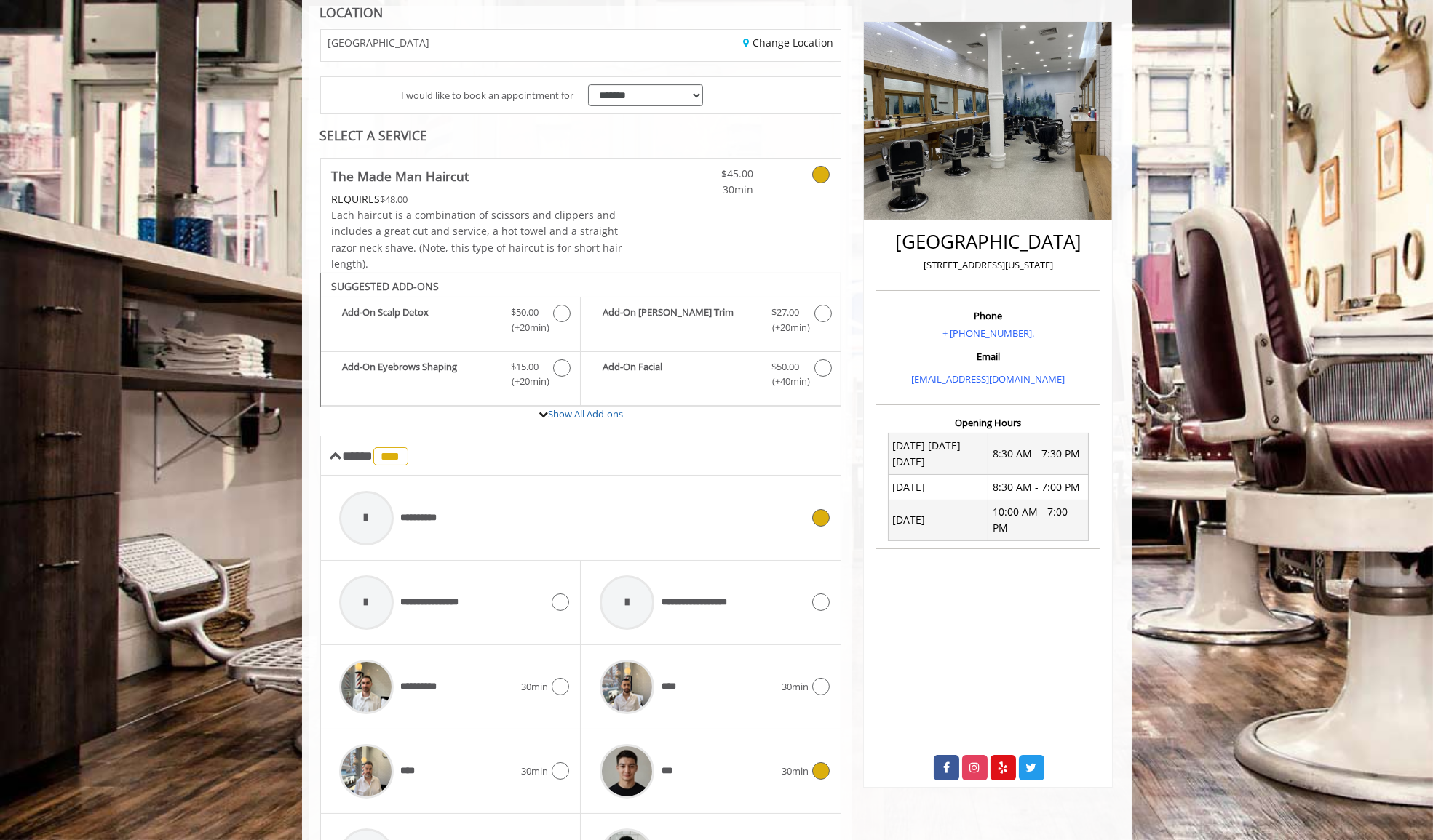
click at [390, 527] on div at bounding box center [366, 518] width 55 height 55
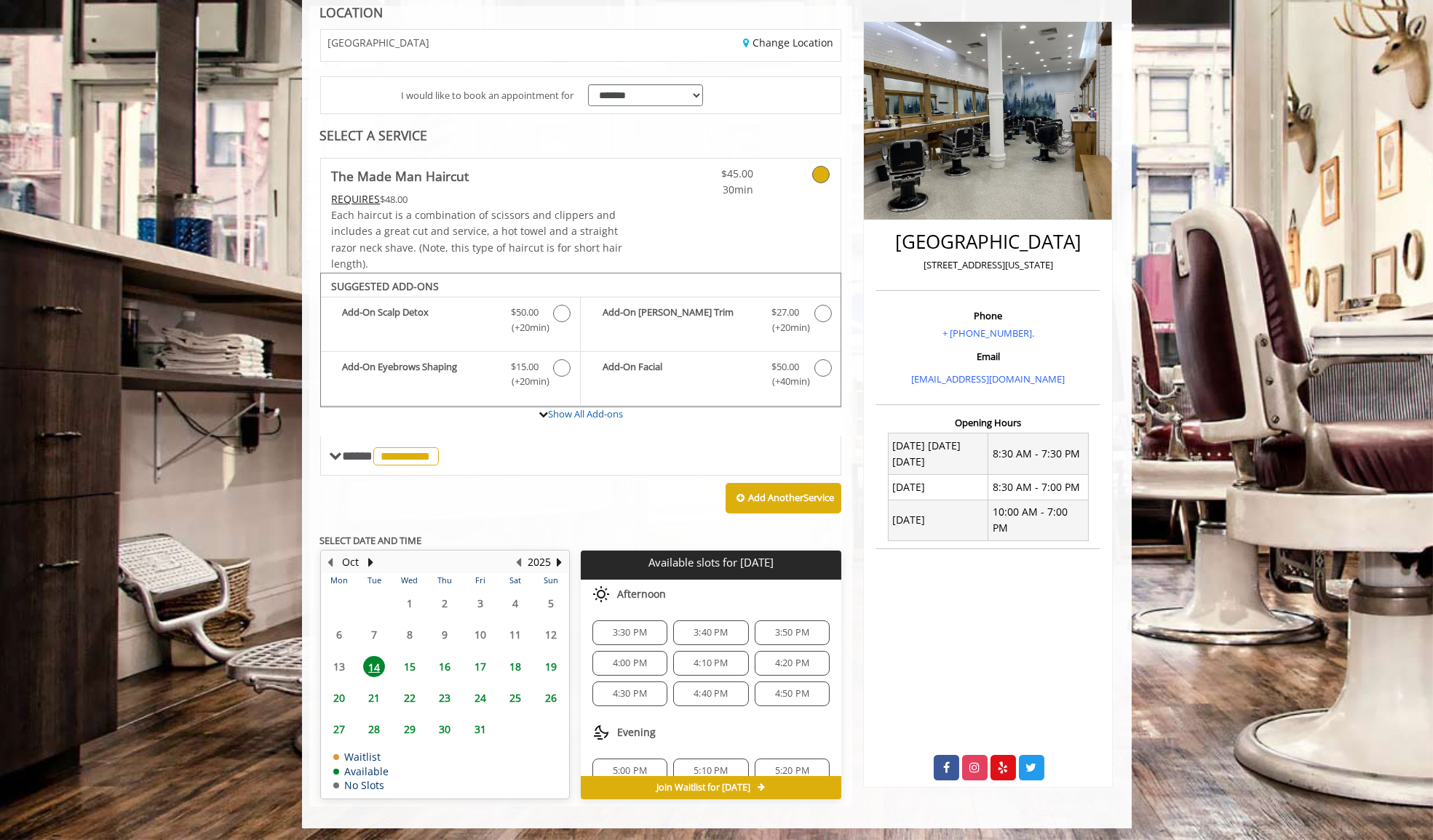
scroll to position [139, 0]
click at [413, 662] on span "15" at bounding box center [409, 666] width 22 height 21
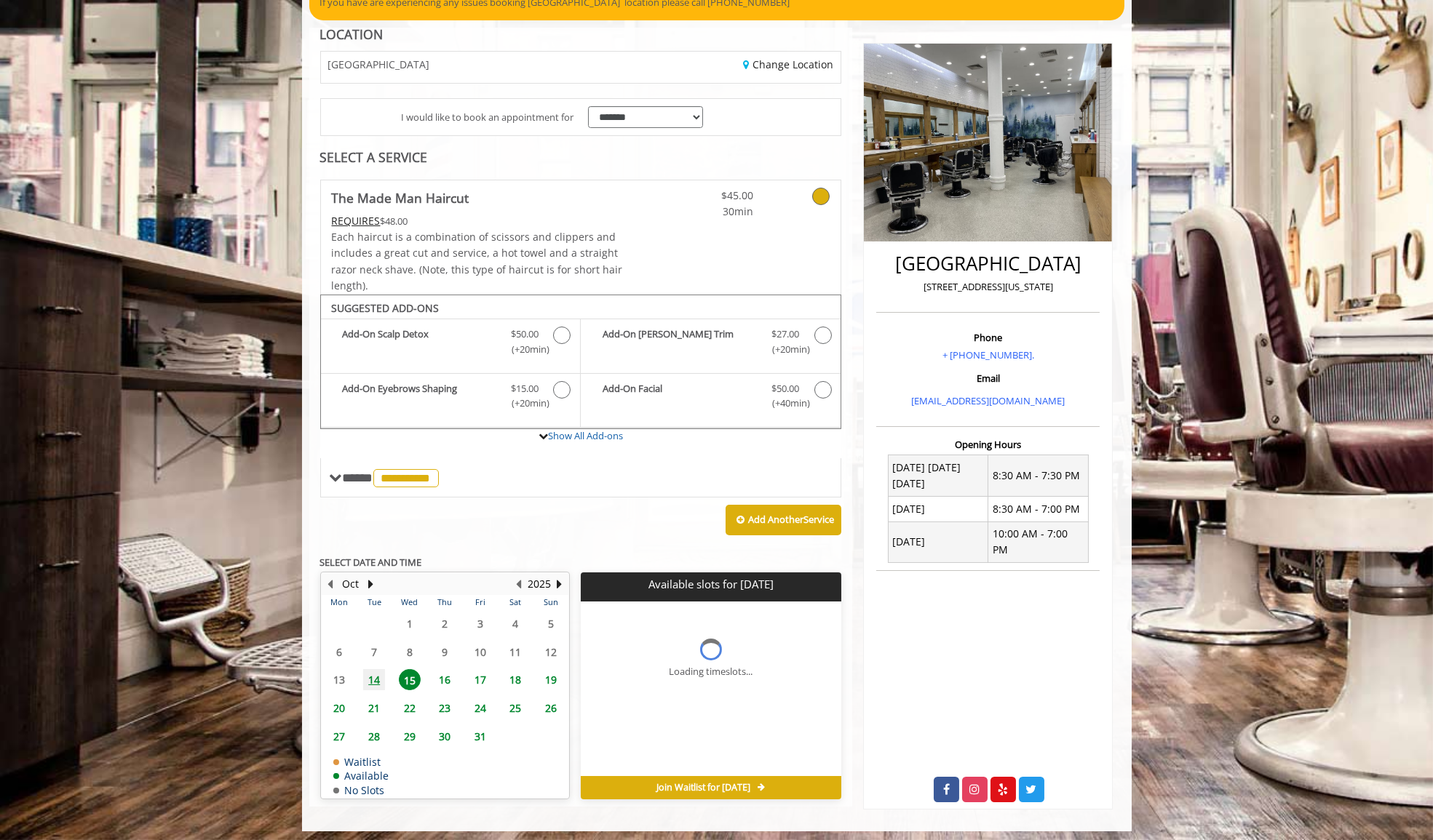
scroll to position [0, 0]
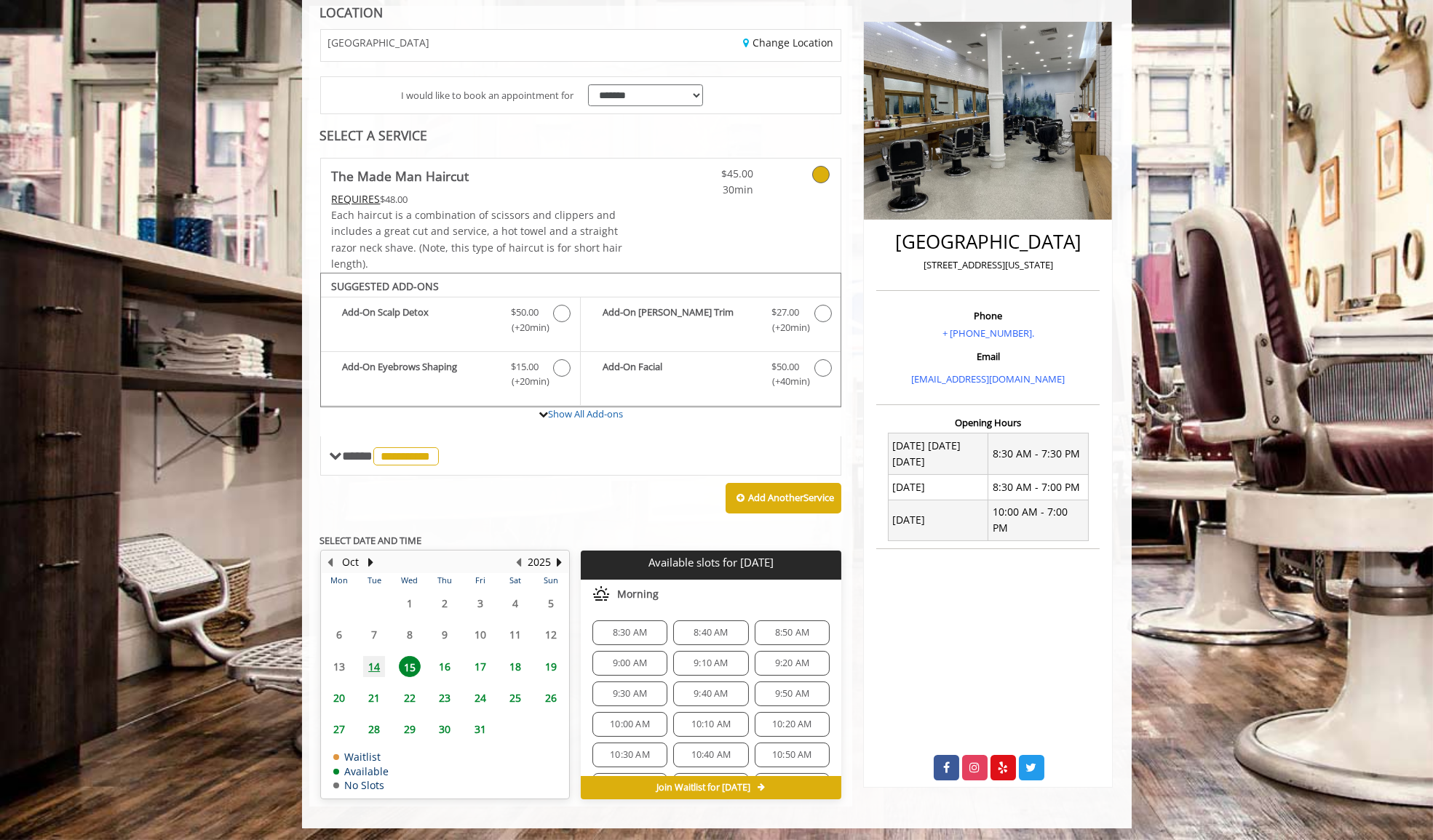
click at [636, 627] on span "8:30 AM" at bounding box center [630, 633] width 34 height 11
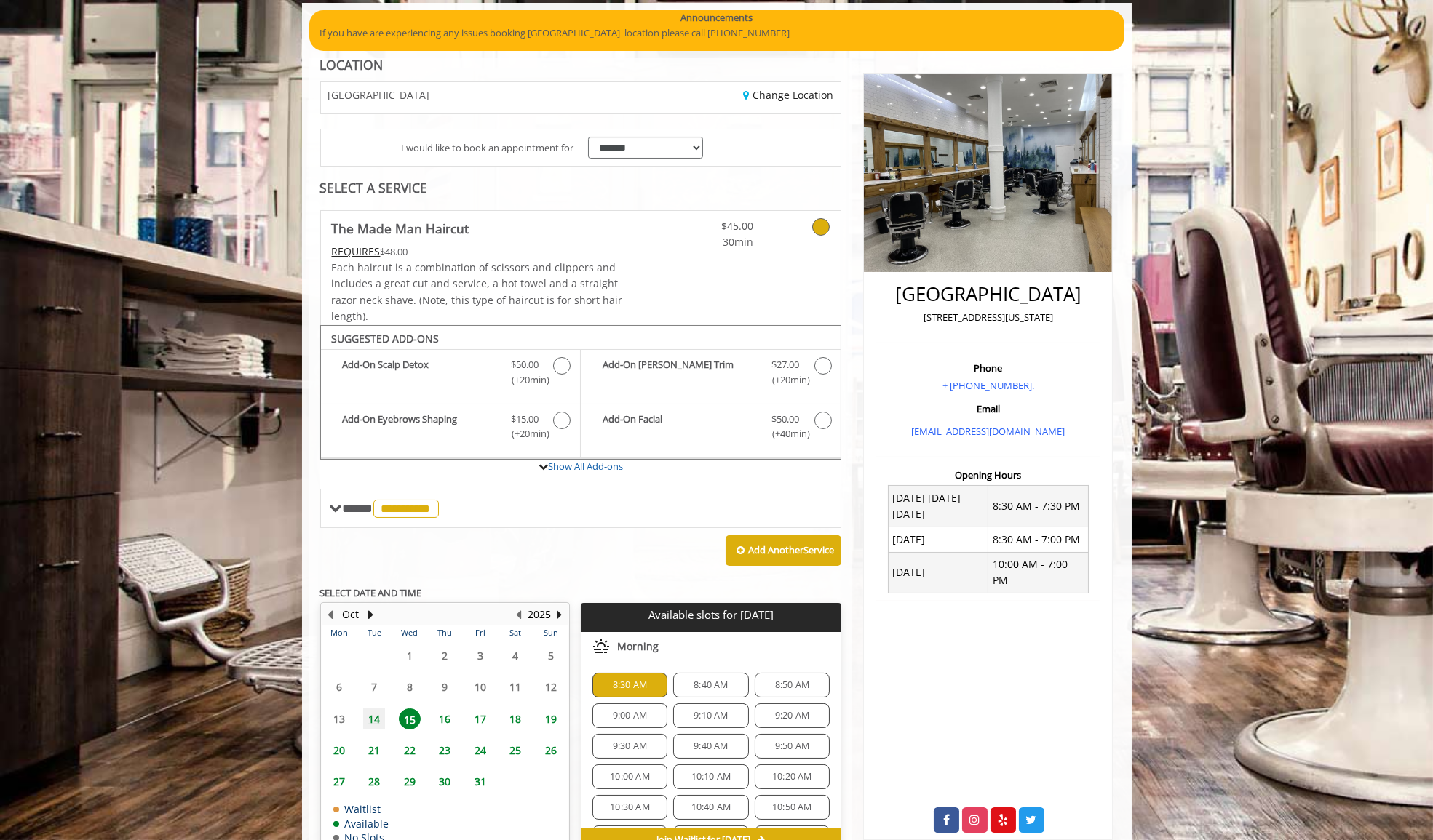
scroll to position [100, 0]
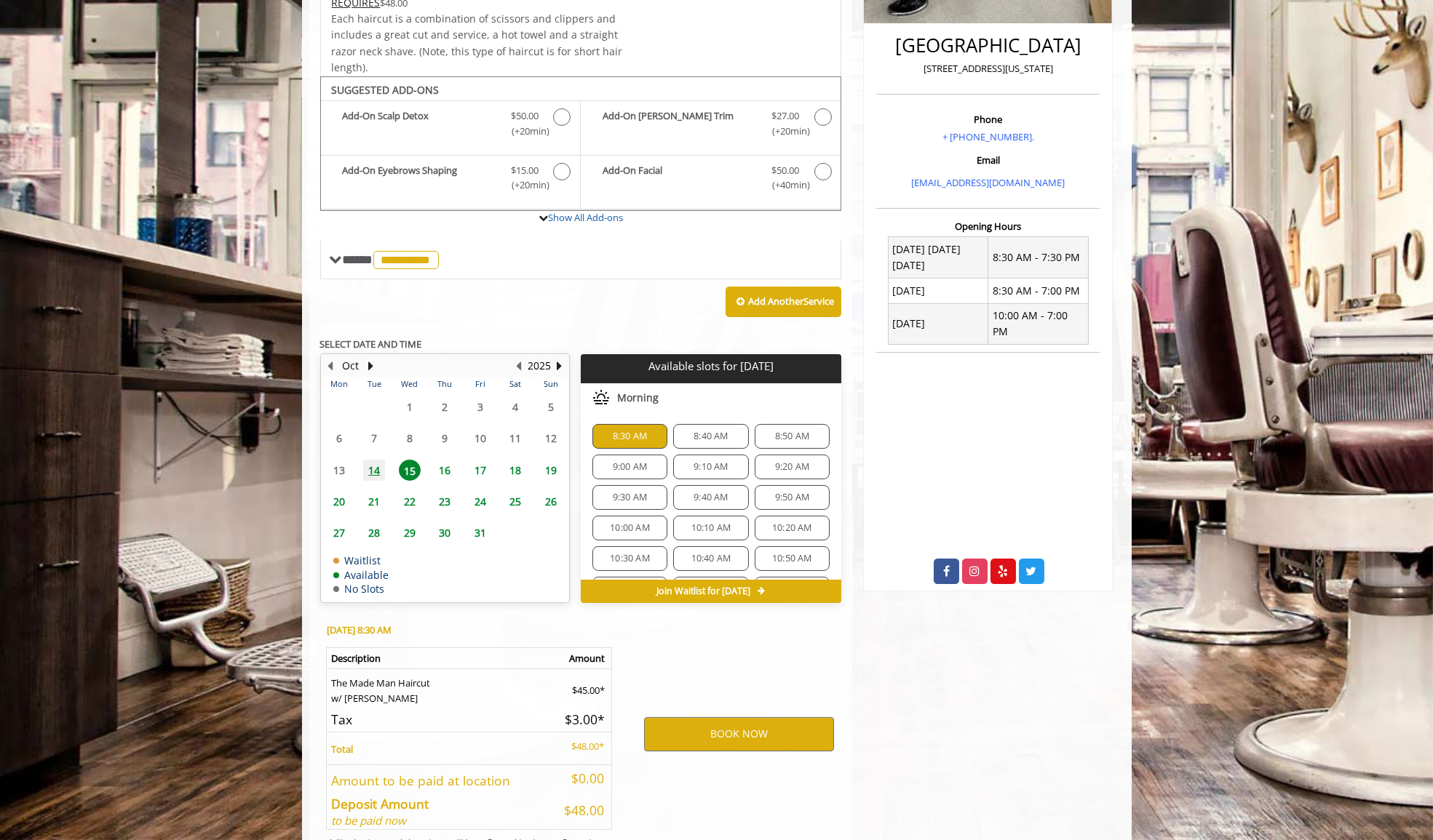
click at [721, 433] on span "8:40 AM" at bounding box center [711, 437] width 34 height 11
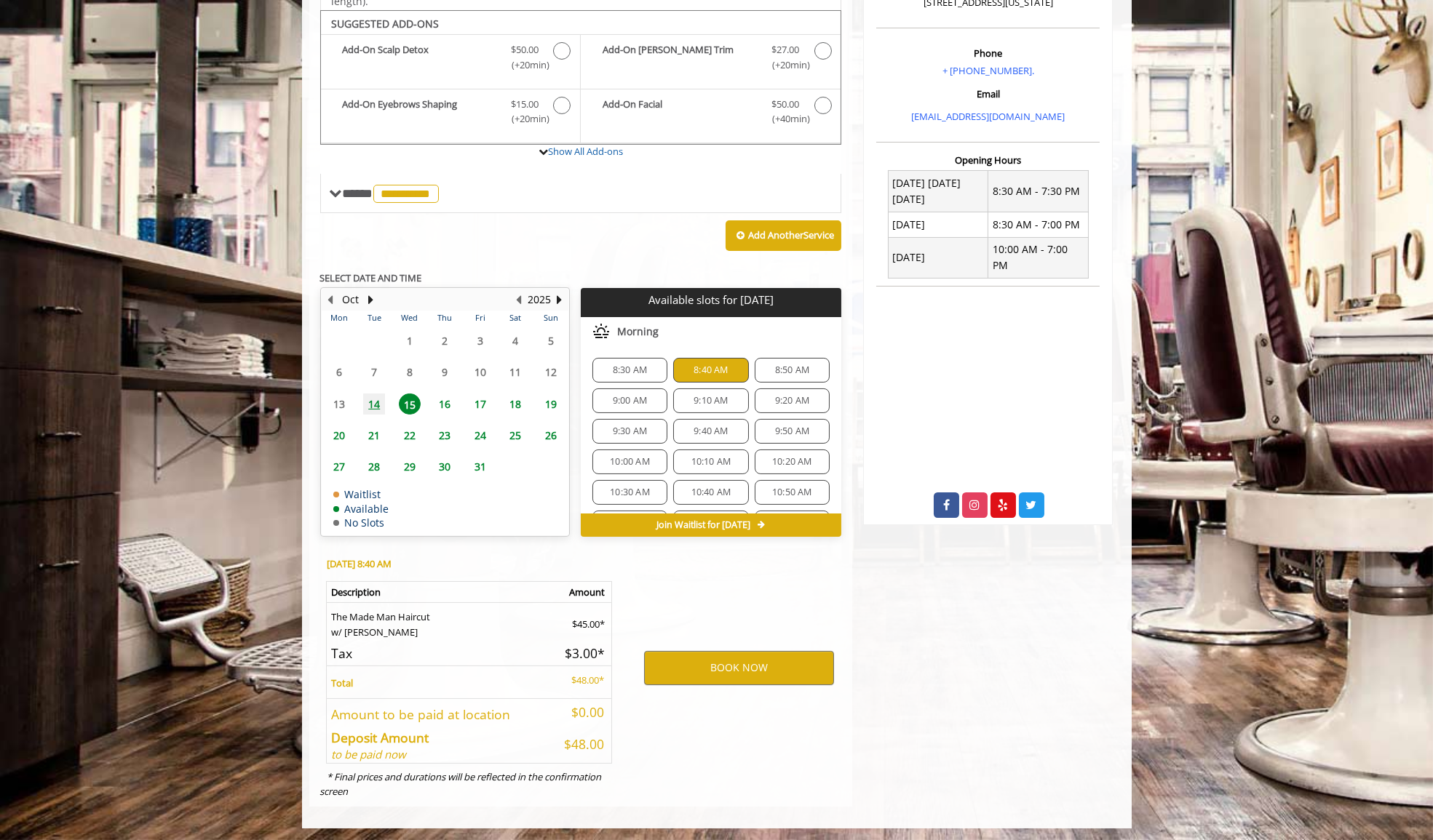
click at [634, 376] on div "8:30 AM" at bounding box center [630, 370] width 75 height 24
click at [710, 663] on button "BOOK NOW" at bounding box center [739, 667] width 190 height 33
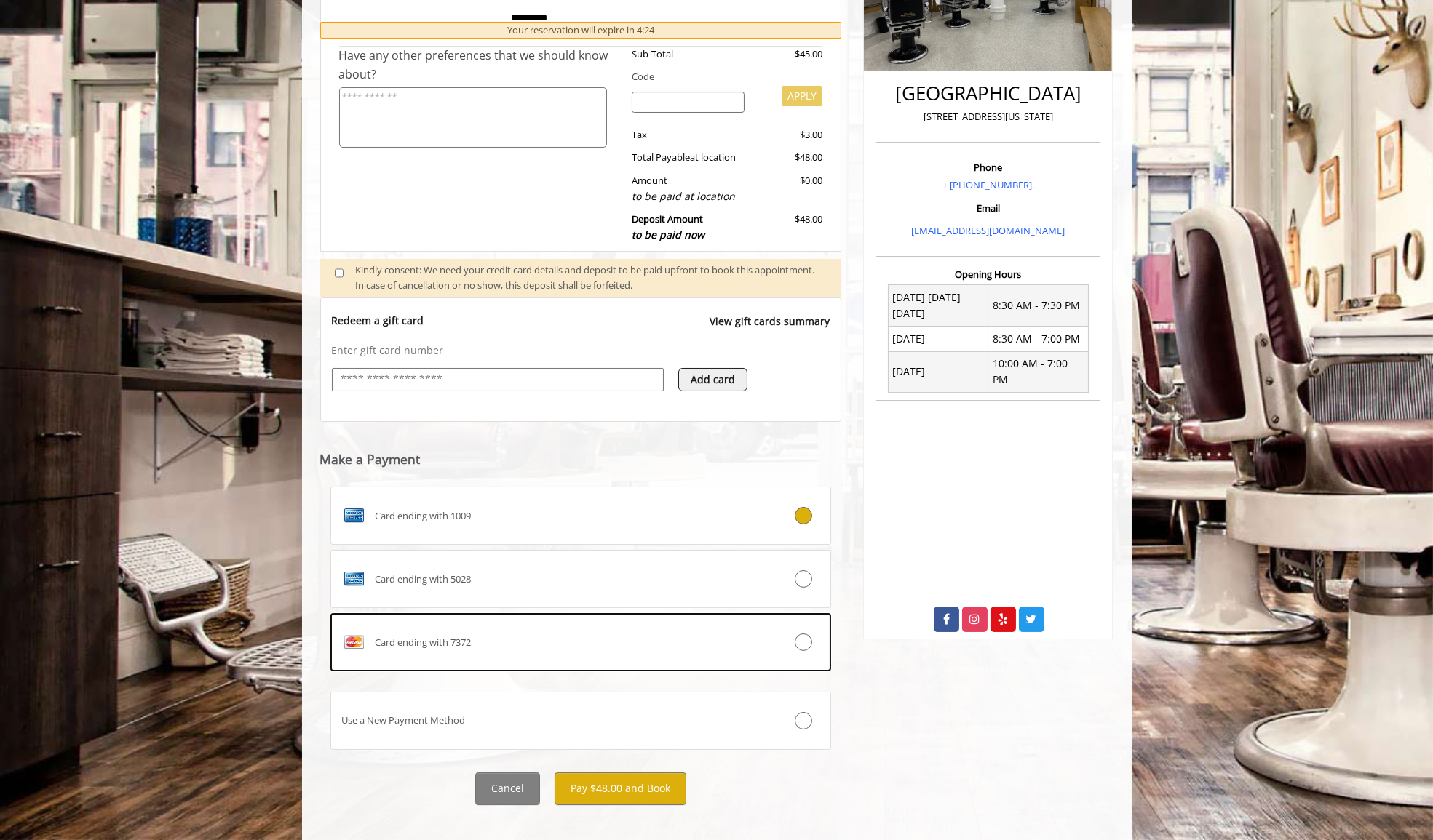
scroll to position [331, 0]
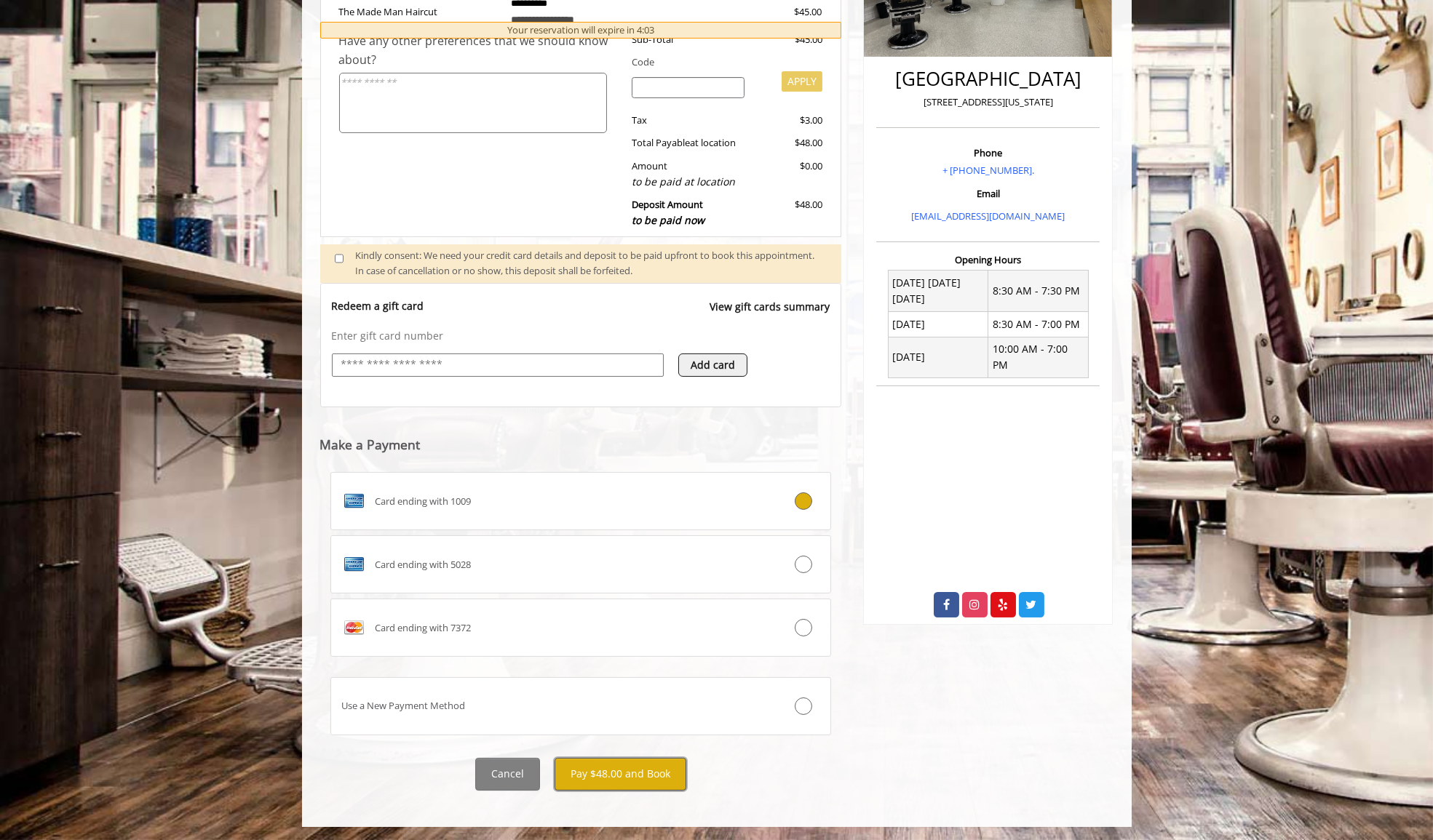
click at [589, 763] on button "Pay $48.00 and Book" at bounding box center [620, 774] width 132 height 33
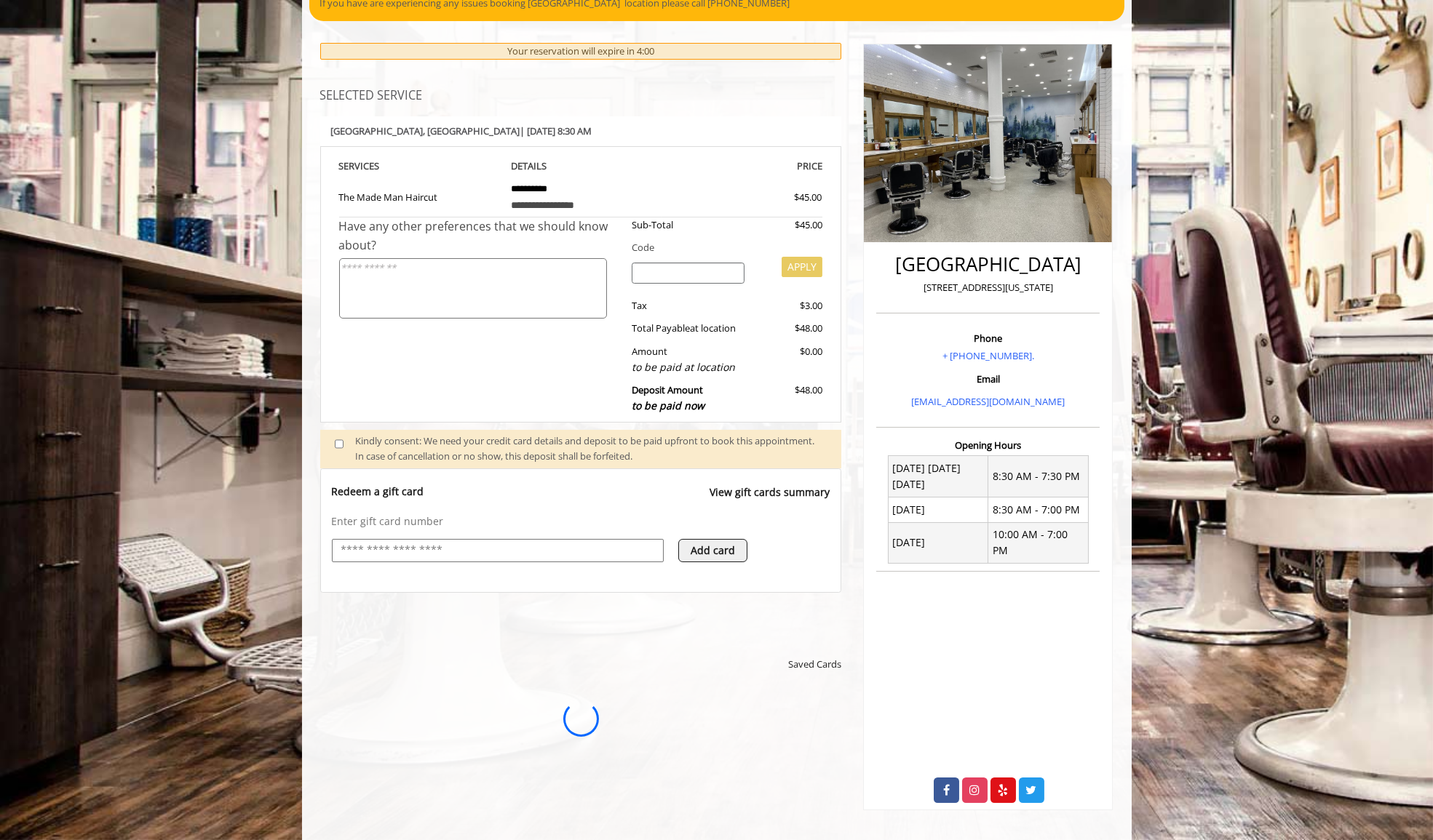
scroll to position [0, 0]
